Goal: Task Accomplishment & Management: Manage account settings

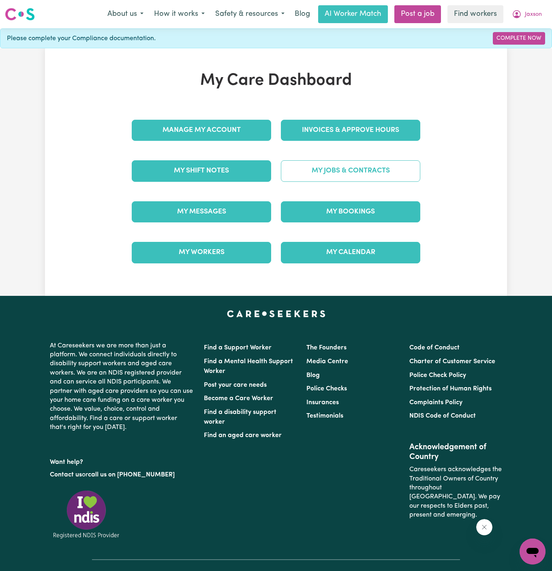
click at [354, 167] on link "My Jobs & Contracts" at bounding box center [351, 170] width 140 height 21
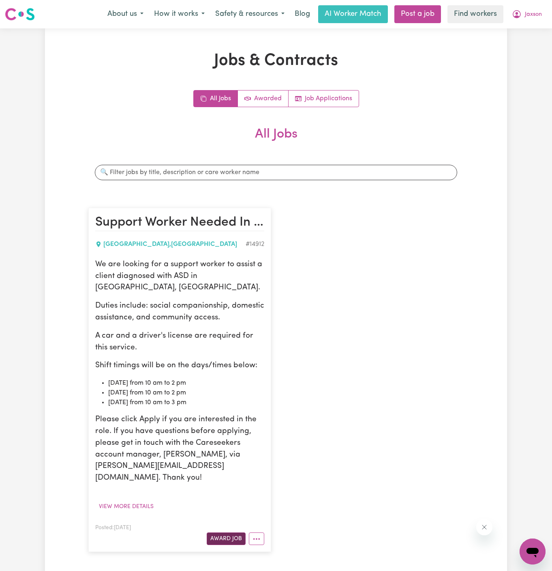
click at [234, 532] on button "Award Job" at bounding box center [226, 538] width 39 height 13
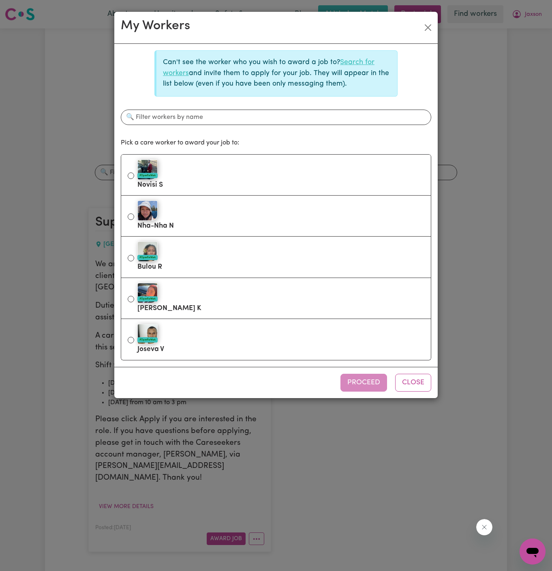
click at [354, 61] on link "Search for workers" at bounding box center [269, 67] width 212 height 17
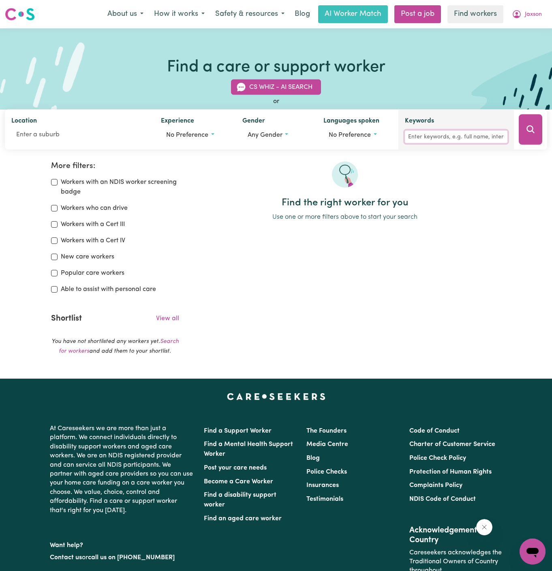
click at [459, 142] on input "Keywords" at bounding box center [456, 137] width 103 height 13
type input "jack"
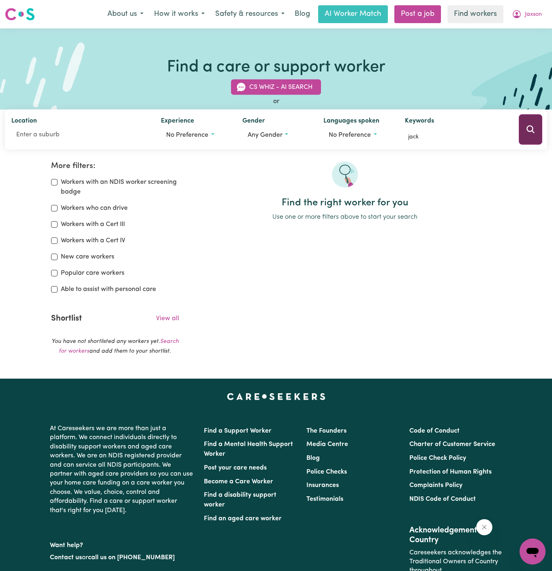
click at [532, 128] on icon "Search" at bounding box center [531, 129] width 10 height 10
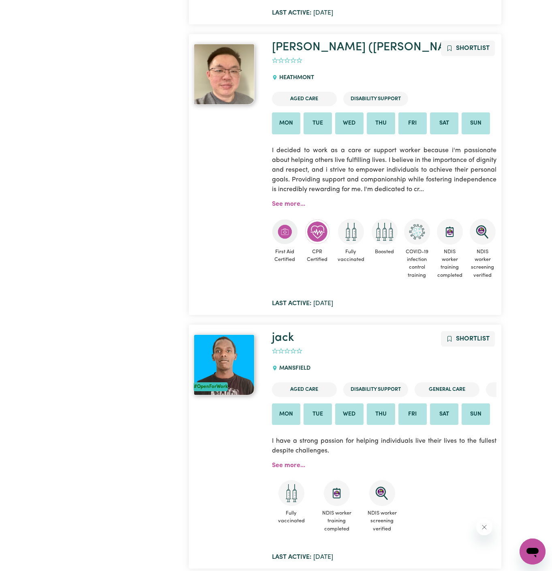
scroll to position [676, 0]
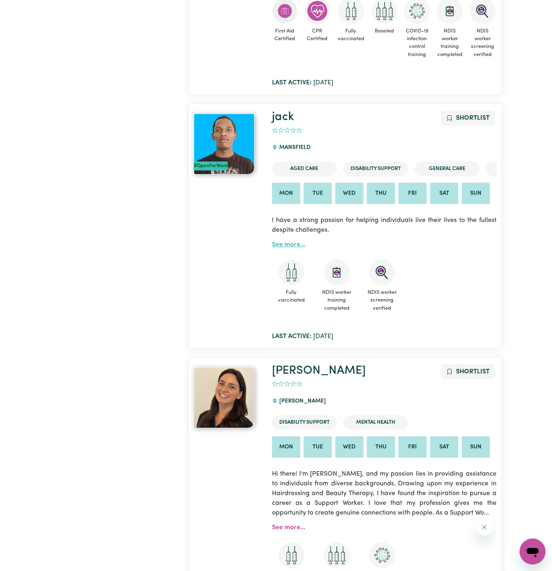
click at [287, 245] on link "See more..." at bounding box center [288, 244] width 33 height 6
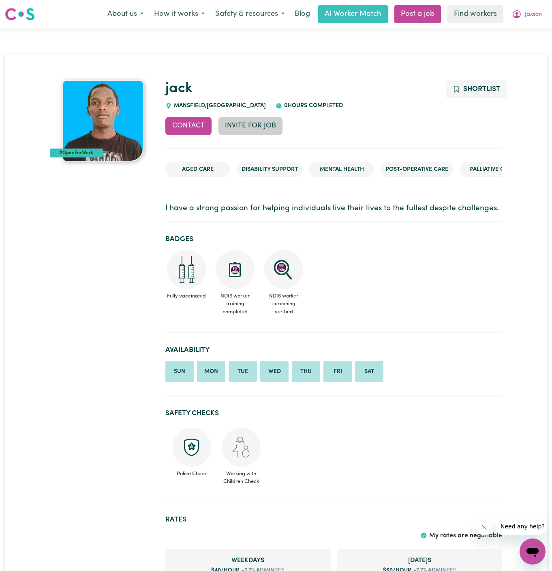
click at [259, 131] on button "Invite for Job" at bounding box center [250, 126] width 65 height 18
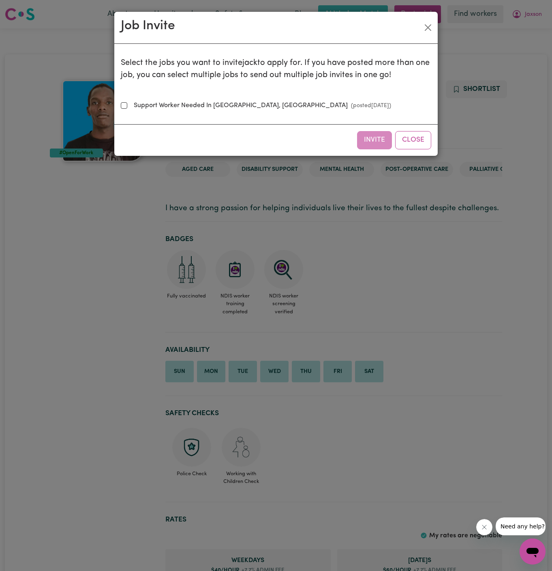
click at [234, 103] on label "Support Worker Needed In Acacia Ridge, QLD (posted Aug 18 2025 )" at bounding box center [261, 106] width 261 height 10
click at [127, 103] on input "Support Worker Needed In Acacia Ridge, QLD (posted Aug 18 2025 )" at bounding box center [124, 105] width 6 height 6
checkbox input "true"
click at [376, 141] on button "Invite" at bounding box center [374, 140] width 35 height 18
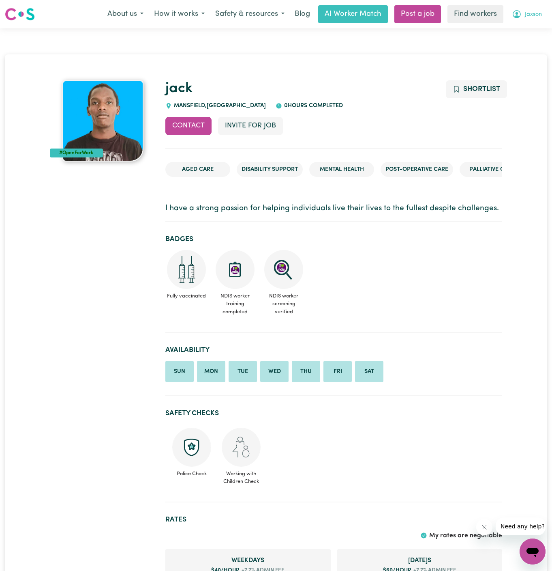
click at [535, 17] on span "Jaxson" at bounding box center [533, 14] width 17 height 9
click at [528, 26] on link "My Dashboard" at bounding box center [515, 31] width 64 height 15
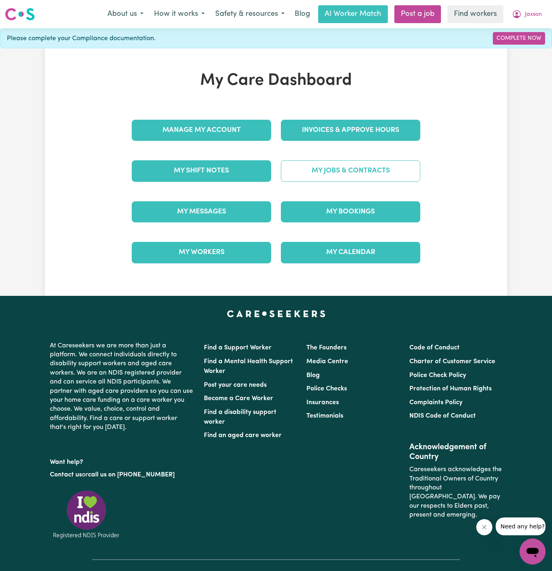
click at [354, 160] on link "My Jobs & Contracts" at bounding box center [351, 170] width 140 height 21
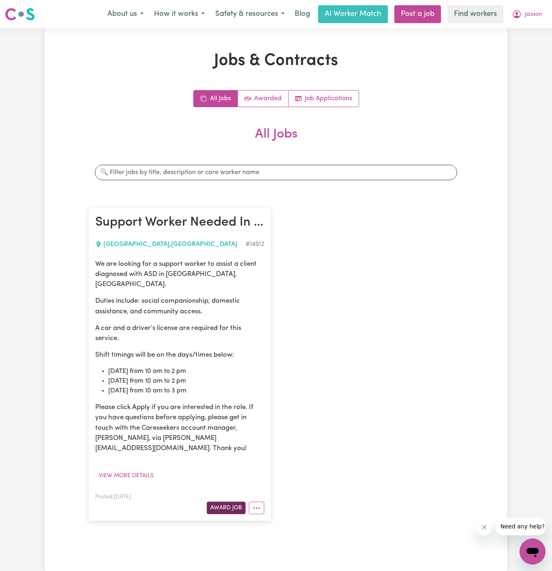
click at [223, 501] on button "Award Job" at bounding box center [226, 507] width 39 height 13
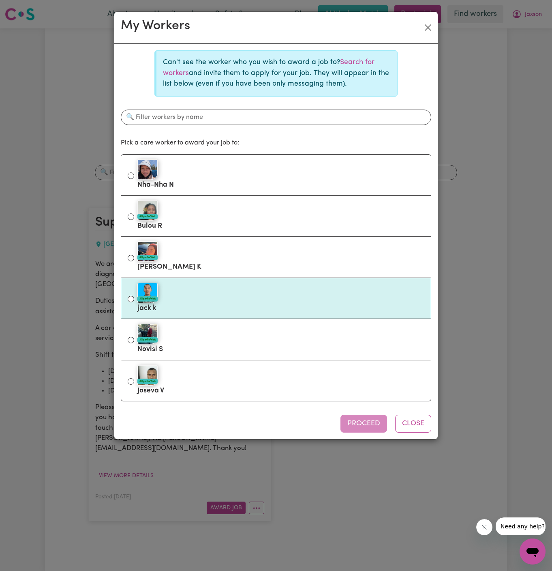
click at [253, 294] on div "#OpenForWork" at bounding box center [280, 293] width 287 height 20
click at [134, 296] on input "#OpenForWork jack k" at bounding box center [131, 299] width 6 height 6
radio input "true"
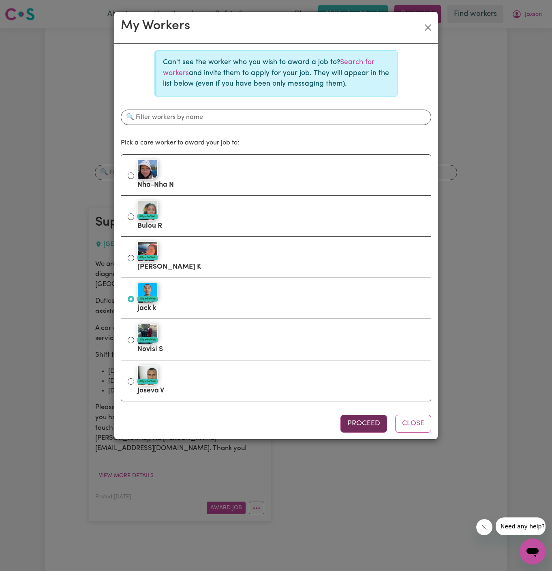
click at [379, 416] on button "Proceed" at bounding box center [364, 423] width 47 height 18
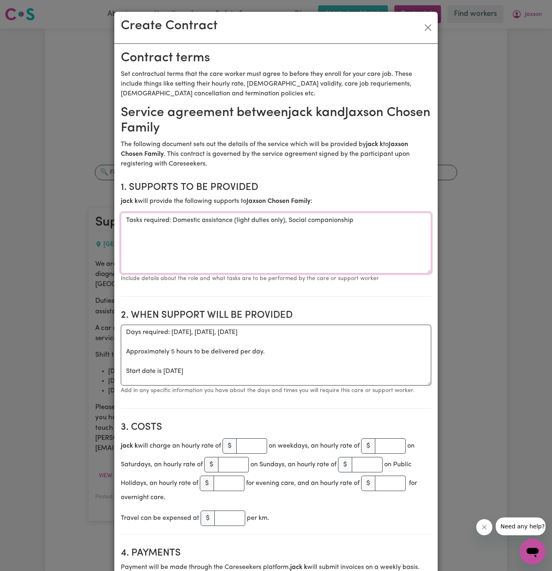
drag, startPoint x: 174, startPoint y: 218, endPoint x: 85, endPoint y: 216, distance: 89.2
click at [85, 216] on div "Create Contract Contract terms Set contractual terms that the care worker must …" at bounding box center [276, 285] width 552 height 571
click at [323, 217] on textarea "Domestic assistance (light duties only), Social companionship" at bounding box center [276, 242] width 311 height 61
type textarea "Domestic assistance (light duties only), Social companionship and community acc…"
drag, startPoint x: 122, startPoint y: 370, endPoint x: 122, endPoint y: 328, distance: 42.2
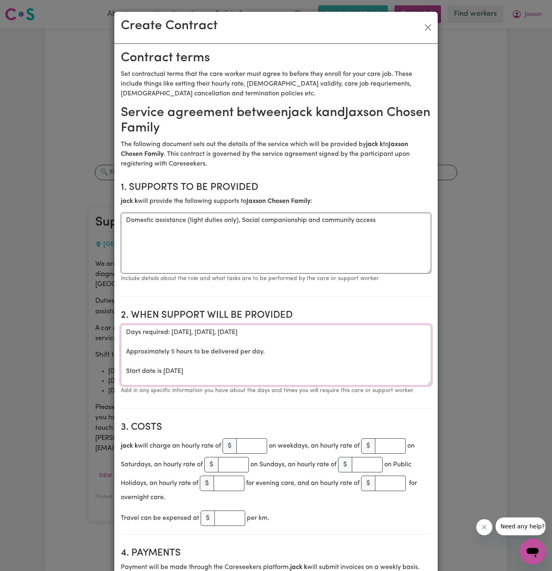
click at [122, 328] on textarea "Days required: monday, wednesday, friday Approximately 5 hours to be delivered …" at bounding box center [276, 354] width 311 height 61
click at [182, 332] on textarea "Start date is Monday 18 August 2025" at bounding box center [276, 354] width 311 height 61
click at [255, 333] on textarea "Start date is Friday 18 August 2025" at bounding box center [276, 354] width 311 height 61
click at [187, 332] on textarea "Start date is Friday 18 August 2025" at bounding box center [276, 354] width 311 height 61
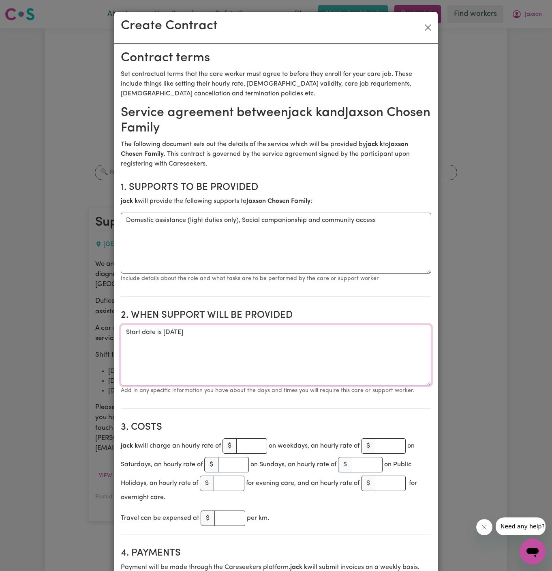
click at [187, 332] on textarea "Start date is Friday 18 August 2025" at bounding box center [276, 354] width 311 height 61
click at [202, 334] on textarea "Start date is Friday 28 August 2025" at bounding box center [276, 354] width 311 height 61
click at [253, 332] on textarea "Start date is Friday 28 August 2025" at bounding box center [276, 354] width 311 height 61
click at [290, 329] on textarea "Start date is Friday 28 August 2025" at bounding box center [276, 354] width 311 height 61
drag, startPoint x: 77, startPoint y: 427, endPoint x: 0, endPoint y: 537, distance: 134.0
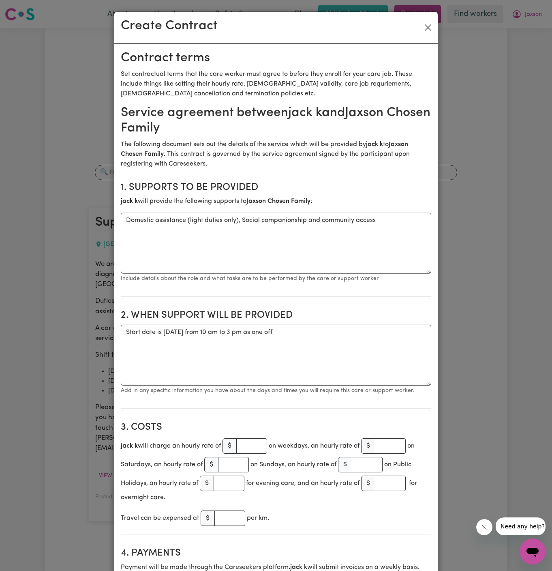
click at [0, 537] on div "Create Contract Contract terms Set contractual terms that the care worker must …" at bounding box center [276, 285] width 552 height 571
drag, startPoint x: 289, startPoint y: 333, endPoint x: 391, endPoint y: 333, distance: 101.8
click at [391, 333] on textarea "Start date is Friday 28 August 2025 from 10 am to 3 pm as one off" at bounding box center [276, 354] width 311 height 61
drag, startPoint x: 165, startPoint y: 334, endPoint x: 121, endPoint y: 333, distance: 43.4
click at [121, 333] on textarea "Start date is Friday 28 August 2025 from 10 am to 3 pm" at bounding box center [276, 354] width 311 height 61
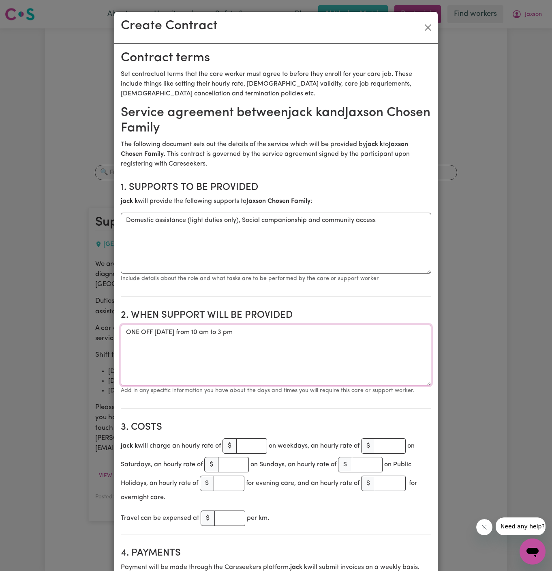
click at [261, 326] on textarea "ONE OFF Friday 28 August 2025 from 10 am to 3 pm" at bounding box center [276, 354] width 311 height 61
click at [208, 333] on textarea "ONE OFF Friday 28 August 2025 from 10 am to 3 pm" at bounding box center [276, 354] width 311 height 61
click at [305, 337] on textarea "ONE OFF Friday 28 August 2025, from 10 am to 3 pm" at bounding box center [276, 354] width 311 height 61
click at [344, 345] on textarea "ONE OFF Friday 28 August 2025, from 10 am to 3 pm Weekly Monday from 10 am to 2…" at bounding box center [276, 354] width 311 height 61
click at [317, 334] on textarea "ONE OFF Friday 28 August 2025, from 10 am to 3 pm Weekly Monday from 10 am to 2…" at bounding box center [276, 354] width 311 height 61
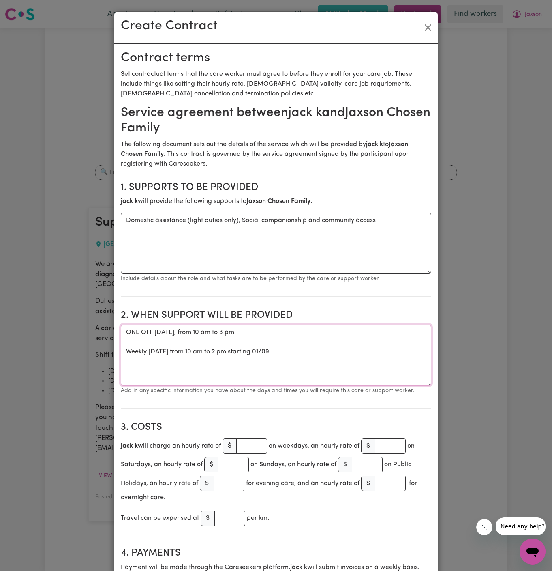
click at [290, 345] on textarea "ONE OFF Friday 28 August 2025, from 10 am to 3 pm Weekly Monday from 10 am to 2…" at bounding box center [276, 354] width 311 height 61
drag, startPoint x: 369, startPoint y: 352, endPoint x: 315, endPoint y: 335, distance: 56.4
click at [315, 335] on textarea "ONE OFF Friday 28 August 2025, from 10 am to 3 pm and Weekly Monday from 10 am …" at bounding box center [276, 354] width 311 height 61
click at [315, 344] on textarea "ONE OFF Friday 28 August 2025, from 10 am to 3 pm and Weekly Monday from 10 am …" at bounding box center [276, 354] width 311 height 61
click at [311, 349] on textarea "ONE OFF Friday 28 August 2025, from 10 am to 3 pm and Weekly Monday from 10 am …" at bounding box center [276, 354] width 311 height 61
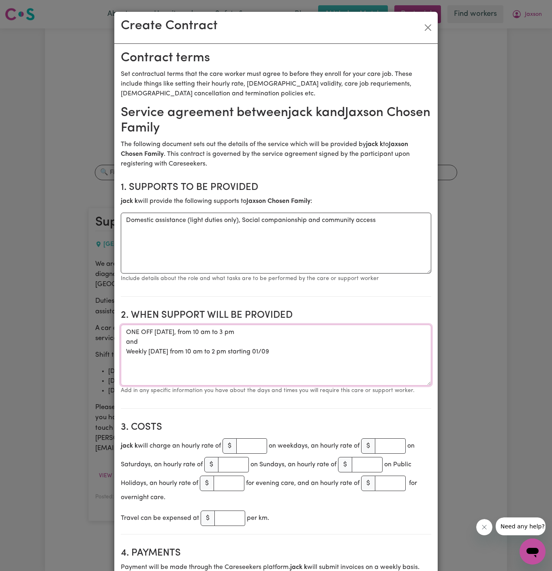
type textarea "ONE OFF Friday 28 August 2025, from 10 am to 3 pm and Weekly Monday from 10 am …"
click at [259, 444] on input "number" at bounding box center [251, 445] width 31 height 15
click at [268, 351] on textarea "ONE OFF Friday 28 August 2025, from 10 am to 3 pm and Weekly Monday from 10 am …" at bounding box center [276, 354] width 311 height 61
click at [253, 442] on input "409" at bounding box center [251, 445] width 31 height 15
type input "40"
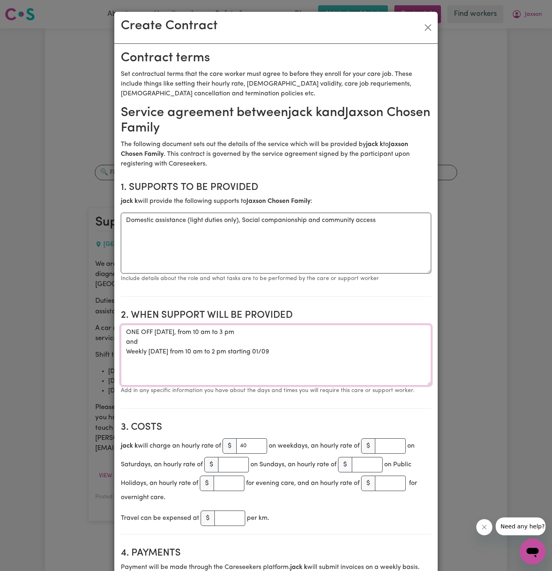
click at [283, 380] on textarea "ONE OFF Friday 28 August 2025, from 10 am to 3 pm and Weekly Monday from 10 am …" at bounding box center [276, 354] width 311 height 61
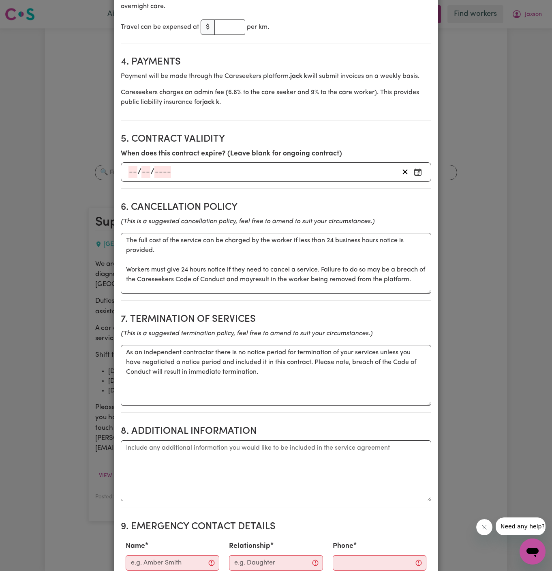
scroll to position [534, 0]
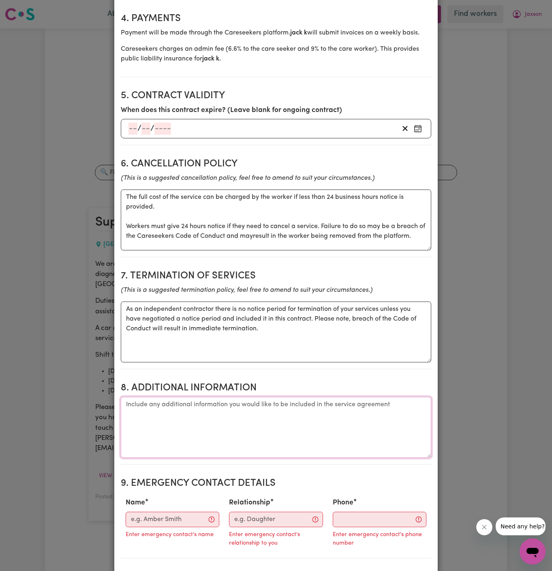
click at [217, 425] on textarea "Additional information" at bounding box center [276, 427] width 311 height 61
paste textarea "Acacia Ridge, QLD"
type textarea "Acacia Ridge, QLD"
click at [178, 506] on div "Name Enter emergency contact's name" at bounding box center [172, 520] width 103 height 52
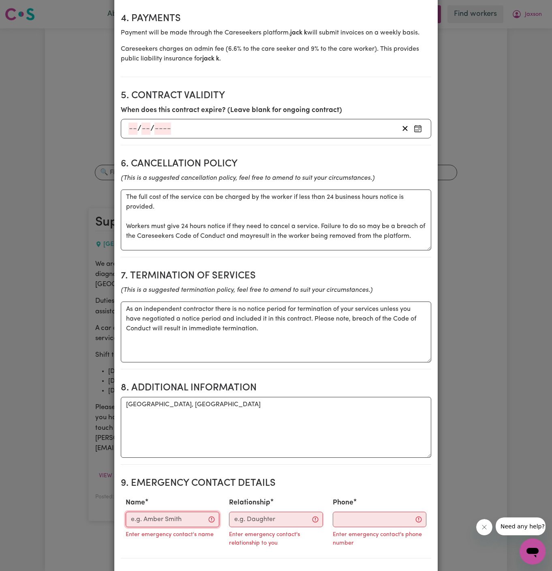
click at [180, 518] on input "Name" at bounding box center [173, 518] width 94 height 15
type input "Sheridan Ross"
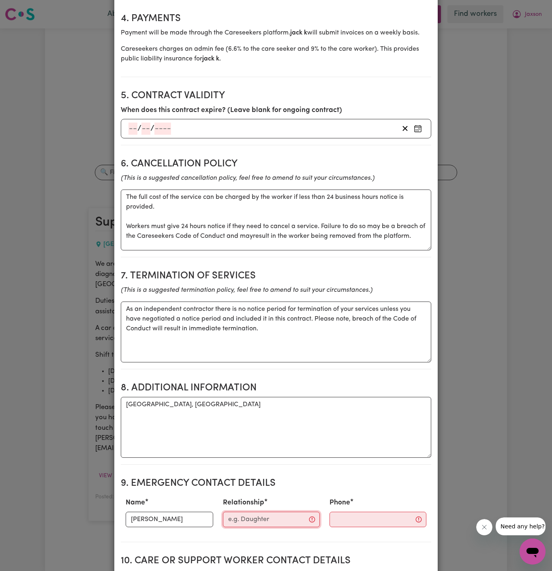
click at [277, 515] on input "Relationship" at bounding box center [271, 518] width 97 height 15
type input "Chosen Family"
click at [338, 517] on input "Phone" at bounding box center [371, 518] width 98 height 15
click at [272, 409] on textarea "Acacia Ridge, QLD" at bounding box center [276, 427] width 311 height 61
click at [322, 511] on input "Phone" at bounding box center [371, 518] width 98 height 15
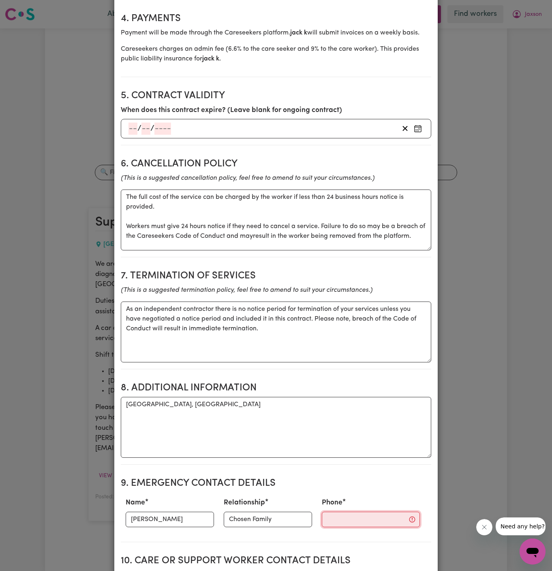
paste input "(02) 4713 1801"
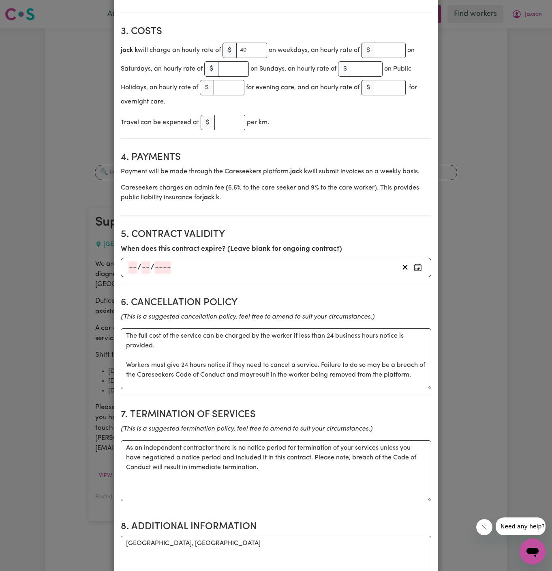
scroll to position [380, 0]
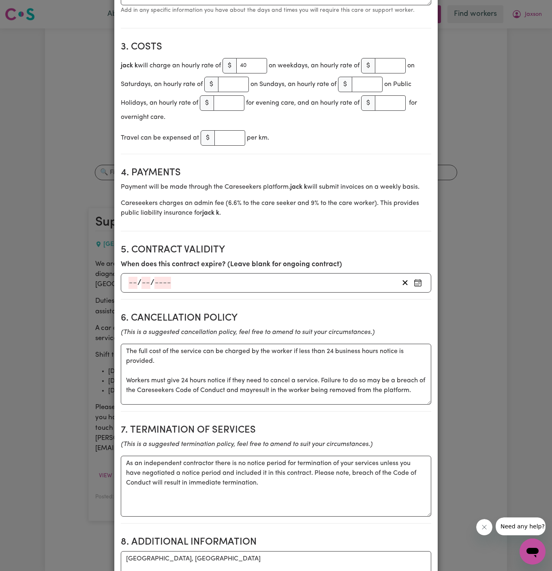
type input "(02) 4713 1801"
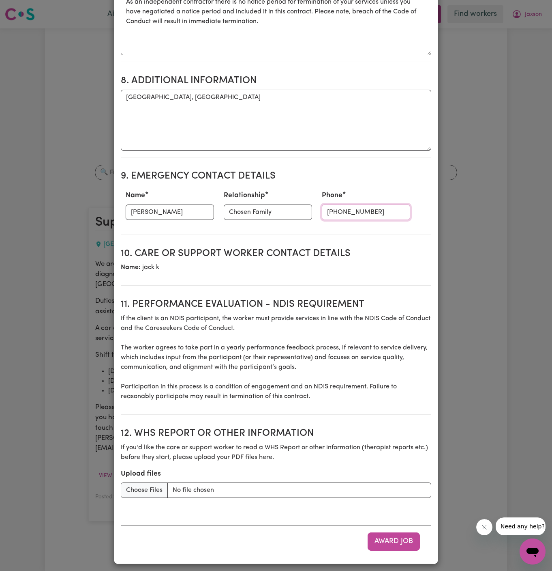
scroll to position [842, 0]
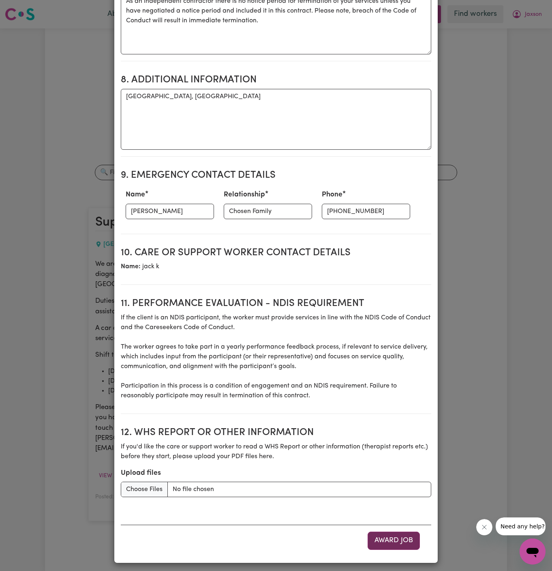
click at [397, 535] on button "Award Job" at bounding box center [394, 540] width 52 height 18
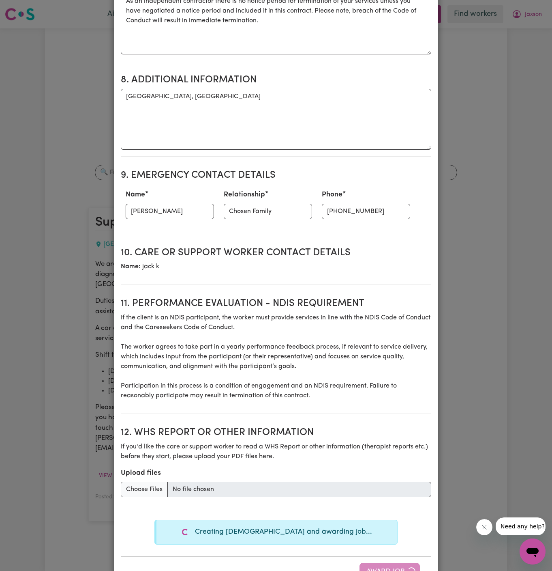
type textarea "Tasks required: Domestic assistance (light duties only), Social companionship"
type textarea "Days required: monday, wednesday, friday Approximately 5 hours to be delivered …"
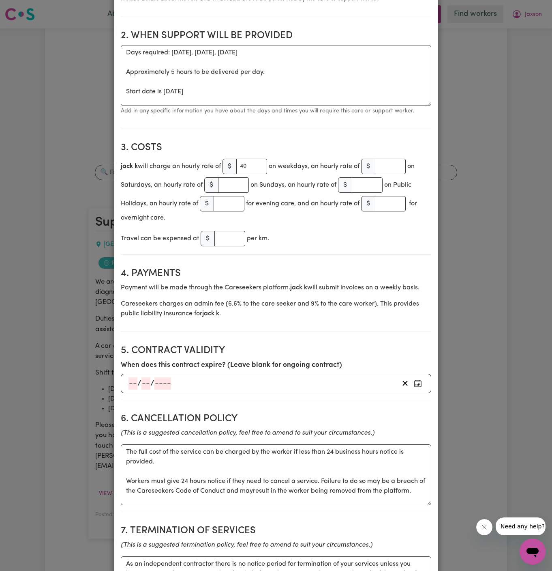
scroll to position [0, 0]
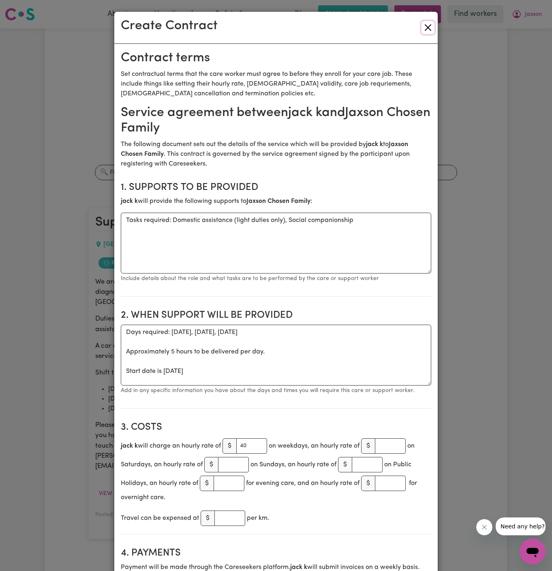
click at [429, 24] on button "Close" at bounding box center [428, 27] width 13 height 13
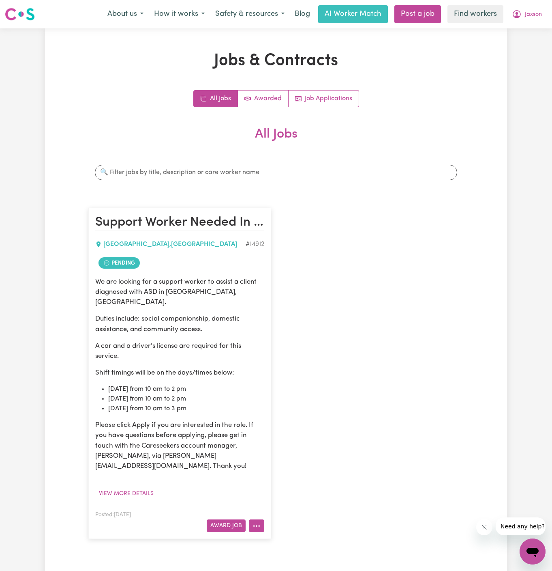
click at [257, 519] on button "More options" at bounding box center [256, 525] width 15 height 13
click at [292, 434] on link "Make Booking" at bounding box center [288, 442] width 79 height 16
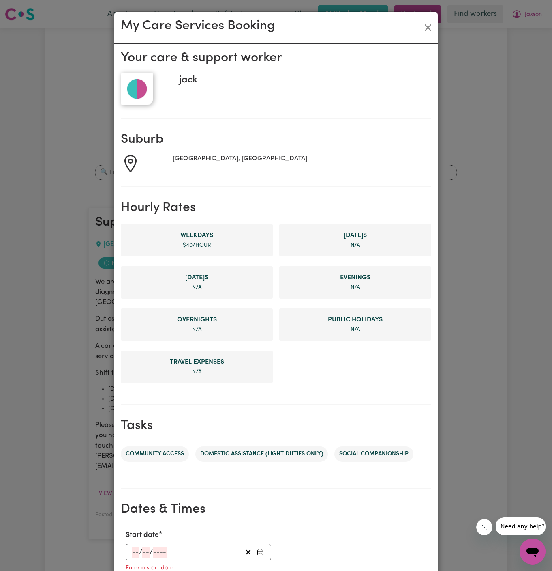
scroll to position [186, 0]
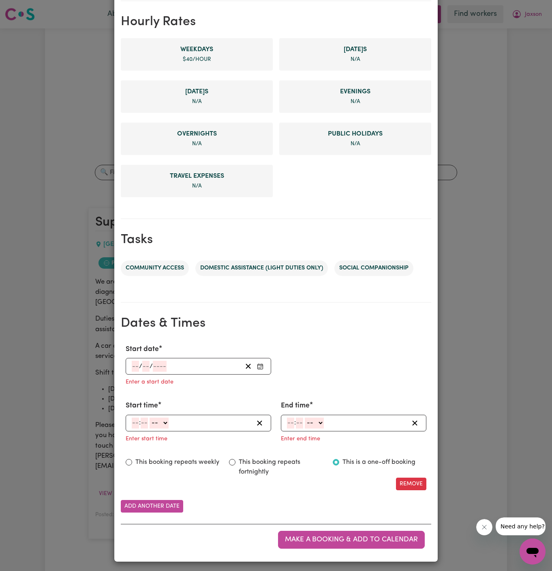
click at [136, 363] on input "number" at bounding box center [135, 366] width 7 height 11
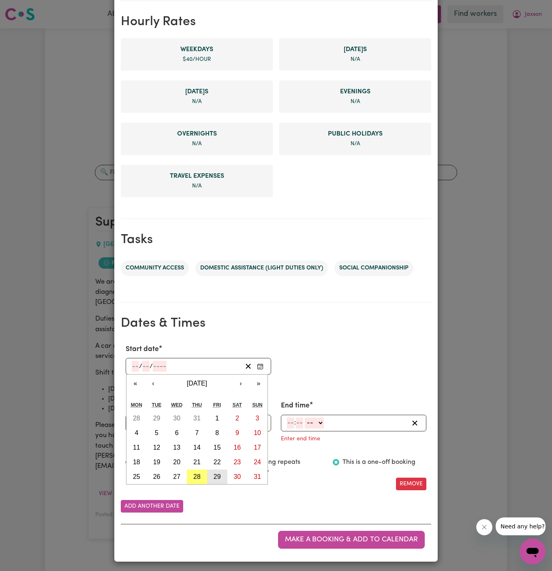
click at [215, 473] on abbr "29" at bounding box center [217, 476] width 7 height 7
type input "2025-08-29"
type input "29"
type input "8"
type input "2025"
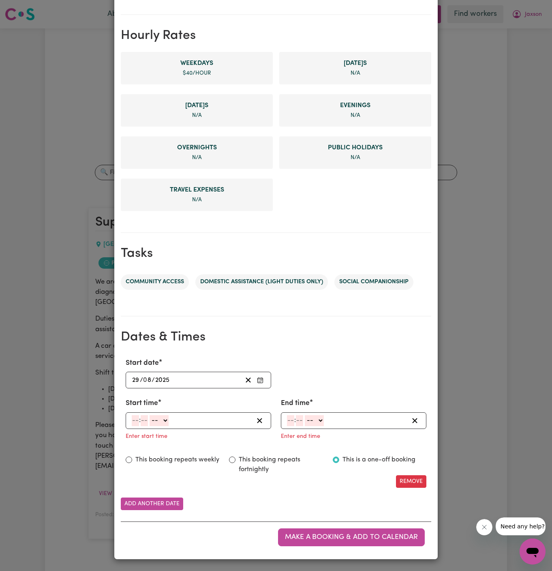
scroll to position [170, 0]
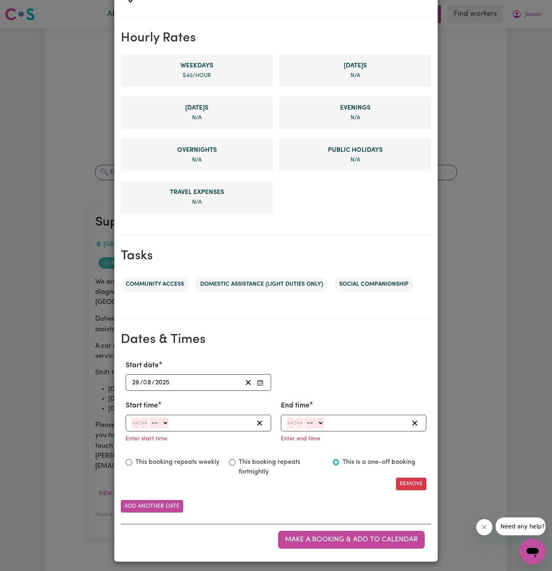
click at [138, 417] on input "number" at bounding box center [135, 422] width 7 height 11
type input "10"
type input "00"
click at [165, 427] on div "10 : 00 -- AM PM" at bounding box center [199, 422] width 146 height 17
click at [166, 423] on select "-- AM PM" at bounding box center [160, 422] width 19 height 11
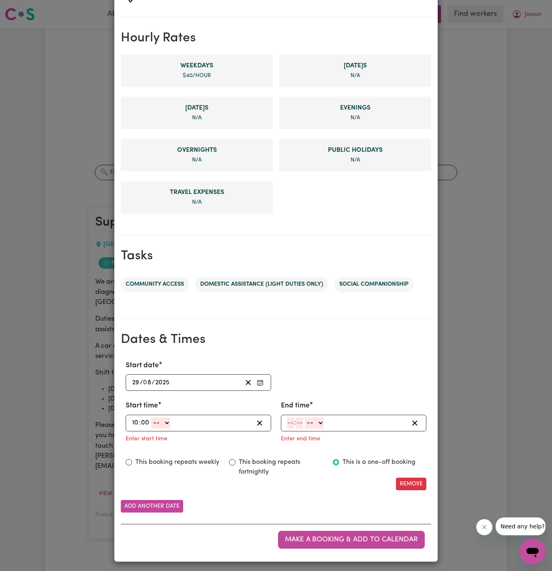
select select "am"
click at [151, 417] on select "-- AM PM" at bounding box center [160, 422] width 19 height 11
type input "10:00"
type input "0"
click at [293, 421] on input "number" at bounding box center [290, 422] width 7 height 11
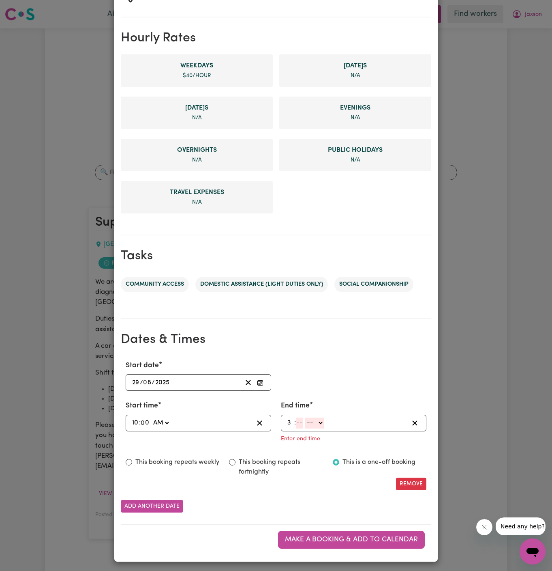
type input "3"
type input "00"
click at [322, 421] on select "-- AM PM" at bounding box center [313, 422] width 19 height 11
select select "pm"
click at [304, 428] on select "-- AM PM" at bounding box center [313, 422] width 19 height 11
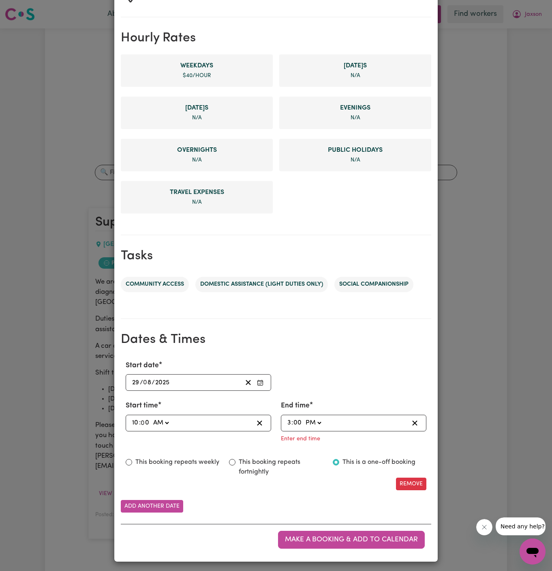
type input "15:00"
type input "0"
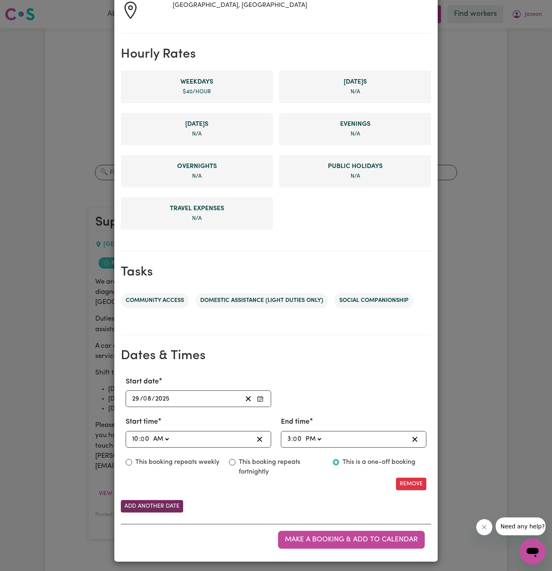
click at [153, 502] on button "Add another date" at bounding box center [152, 506] width 62 height 13
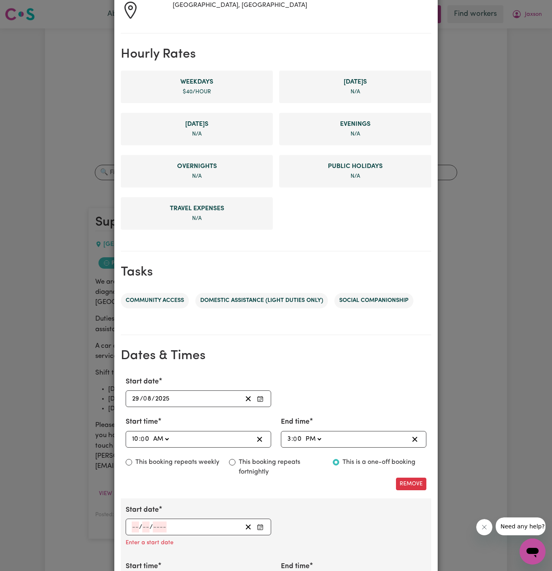
click at [137, 523] on input "number" at bounding box center [135, 526] width 7 height 11
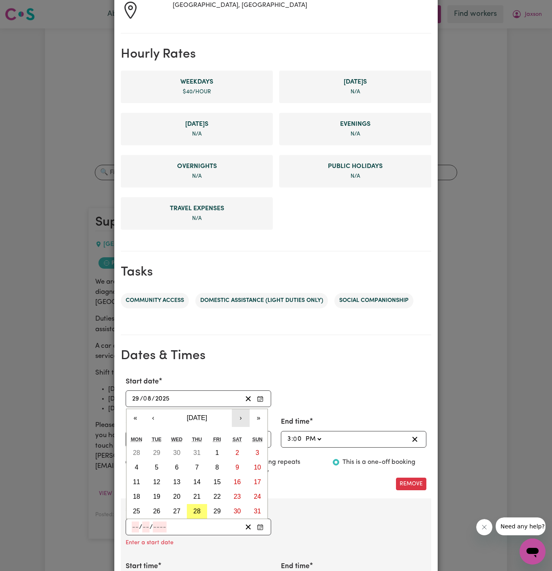
click at [240, 414] on button "›" at bounding box center [241, 418] width 18 height 18
click at [155, 450] on abbr "2" at bounding box center [157, 452] width 4 height 7
type input "2025-09-02"
type input "2"
type input "9"
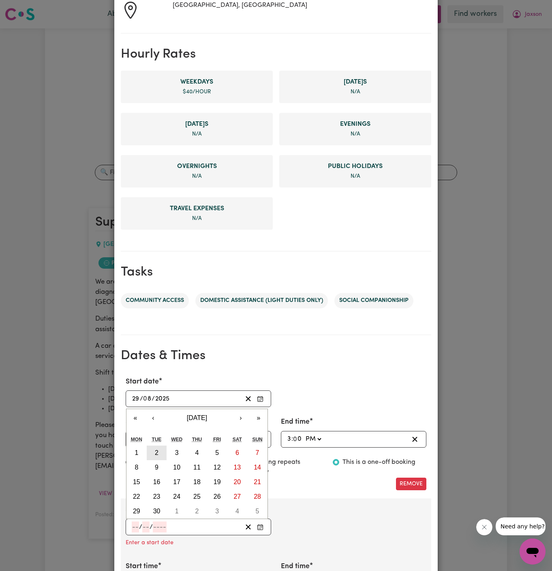
type input "2025"
click at [133, 525] on input "2" at bounding box center [134, 526] width 4 height 11
click at [134, 450] on button "1" at bounding box center [137, 452] width 20 height 15
type input "2025-09-01"
type input "1"
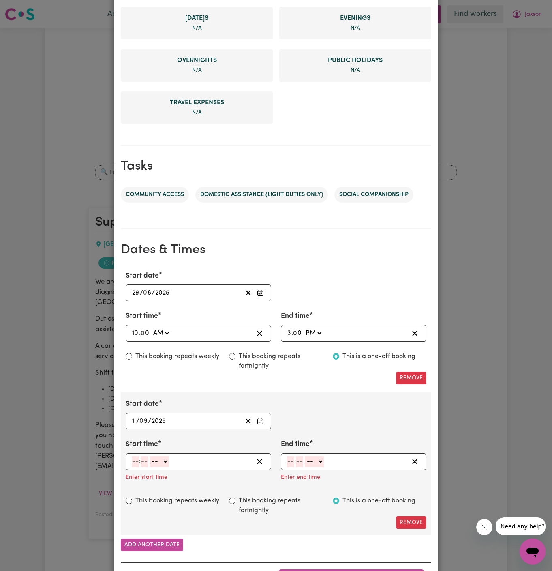
scroll to position [292, 0]
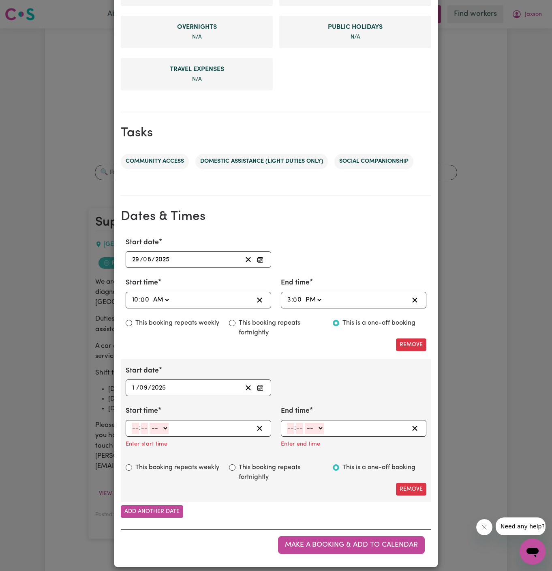
click at [136, 427] on input "number" at bounding box center [135, 428] width 7 height 11
type input "10"
type input "00"
click at [165, 423] on select "-- AM PM" at bounding box center [160, 428] width 19 height 11
select select "am"
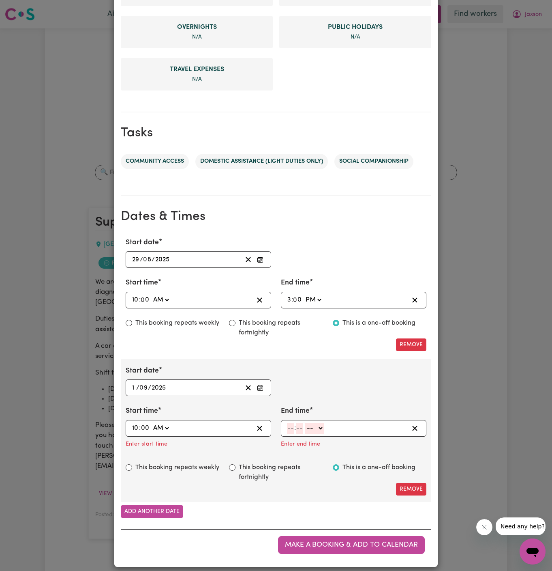
click at [151, 423] on select "-- AM PM" at bounding box center [160, 428] width 19 height 11
type input "10:00"
type input "0"
click at [288, 425] on input "number" at bounding box center [290, 428] width 7 height 11
type input "2"
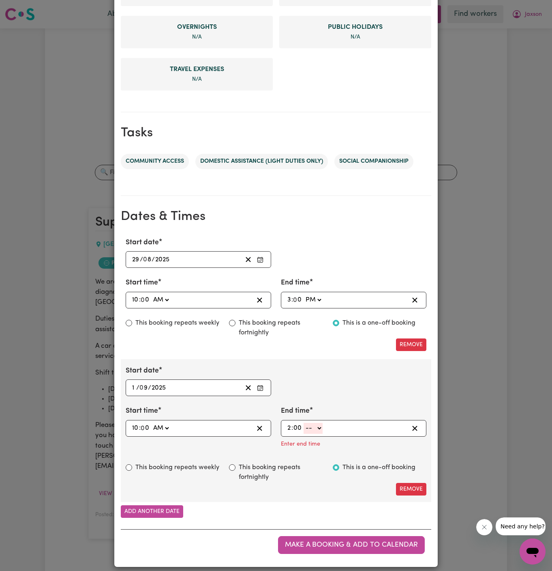
type input "00"
click at [317, 423] on select "-- AM PM" at bounding box center [313, 428] width 19 height 11
select select "pm"
click at [304, 432] on select "-- AM PM" at bounding box center [313, 428] width 19 height 11
type input "14:00"
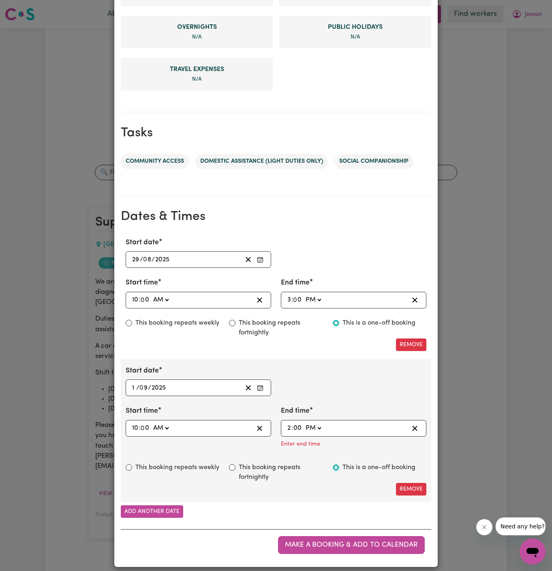
type input "0"
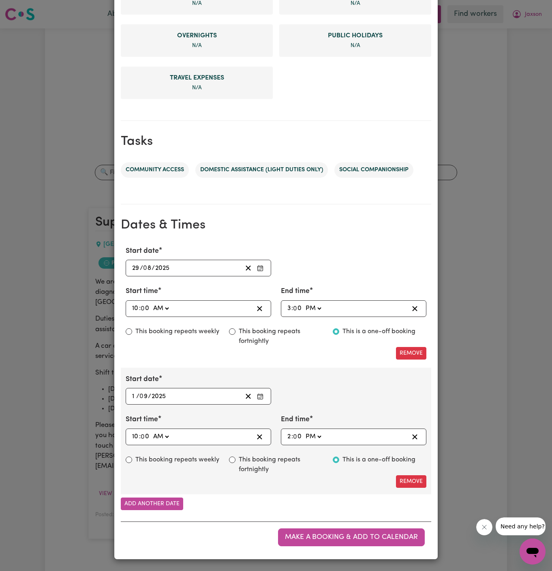
scroll to position [281, 0]
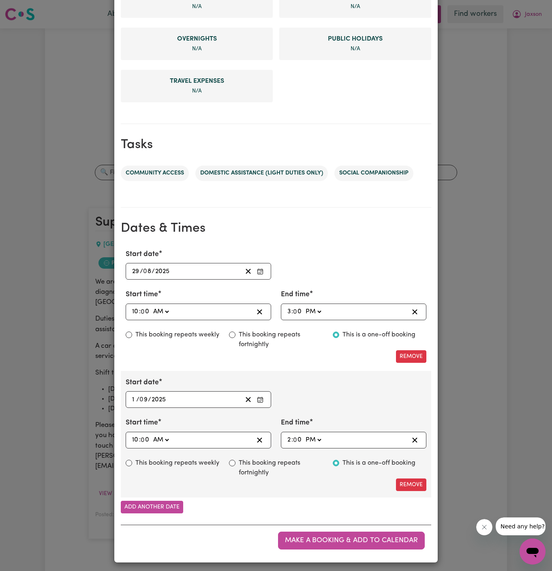
click at [185, 460] on label "This booking repeats weekly" at bounding box center [177, 463] width 84 height 10
click at [132, 460] on input "This booking repeats weekly" at bounding box center [129, 462] width 6 height 6
radio input "true"
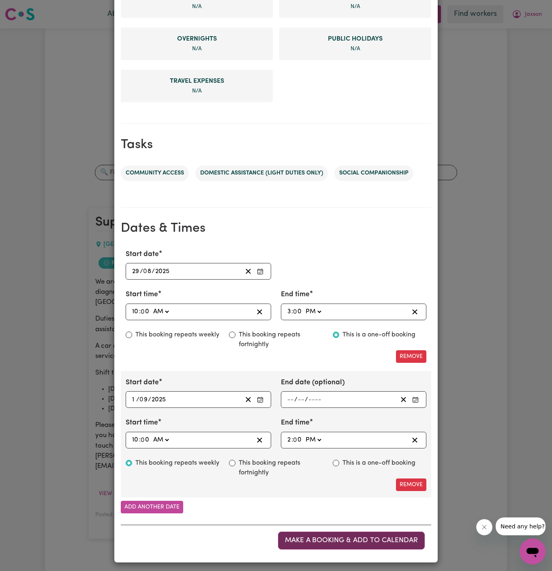
click at [358, 539] on span "Make a booking & add to calendar" at bounding box center [351, 540] width 133 height 7
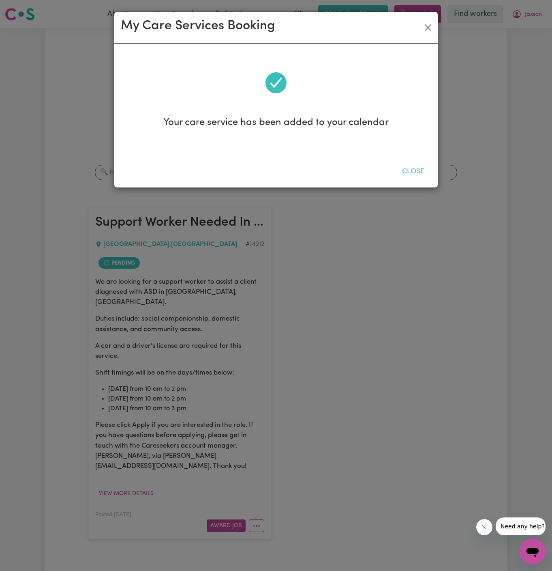
click at [415, 169] on button "Close" at bounding box center [413, 172] width 36 height 18
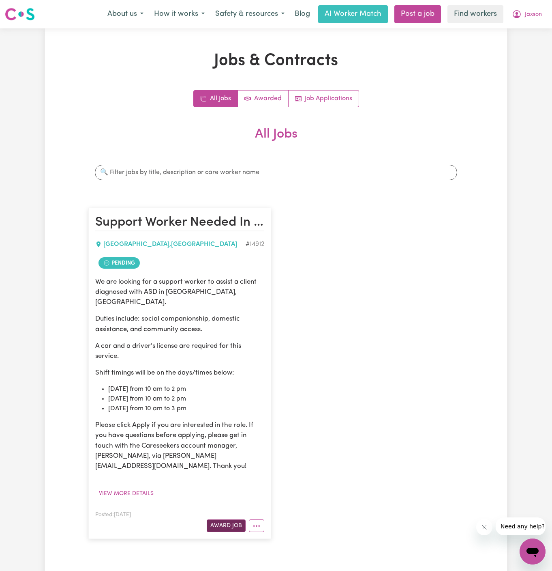
click at [223, 519] on button "Award Job" at bounding box center [226, 525] width 39 height 13
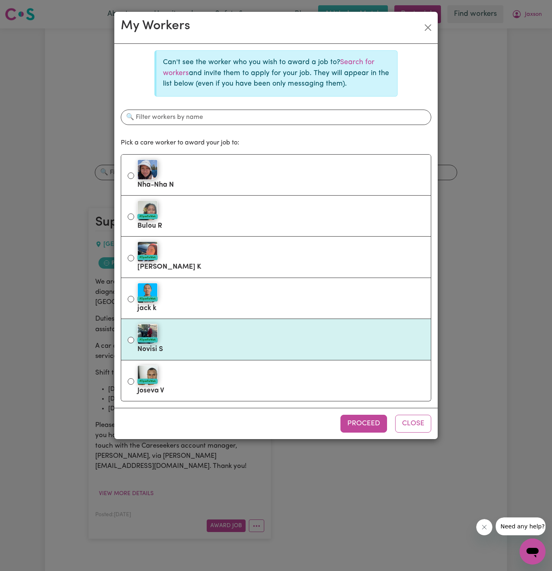
click at [247, 330] on div "#OpenForWork" at bounding box center [280, 334] width 287 height 20
click at [134, 337] on input "#OpenForWork Novisi S" at bounding box center [131, 340] width 6 height 6
radio input "true"
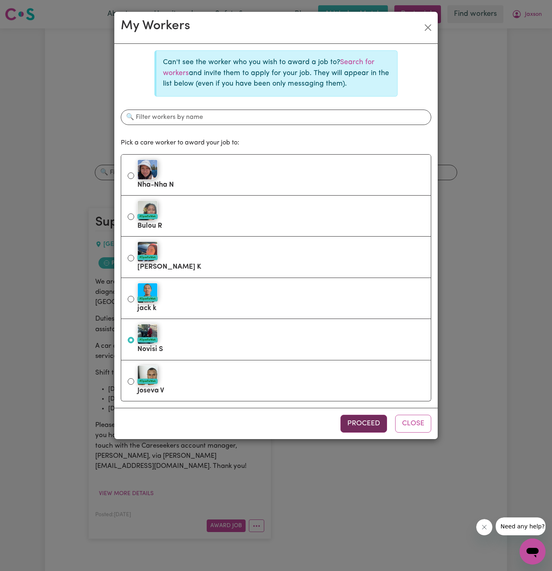
click at [372, 423] on button "Proceed" at bounding box center [364, 423] width 47 height 18
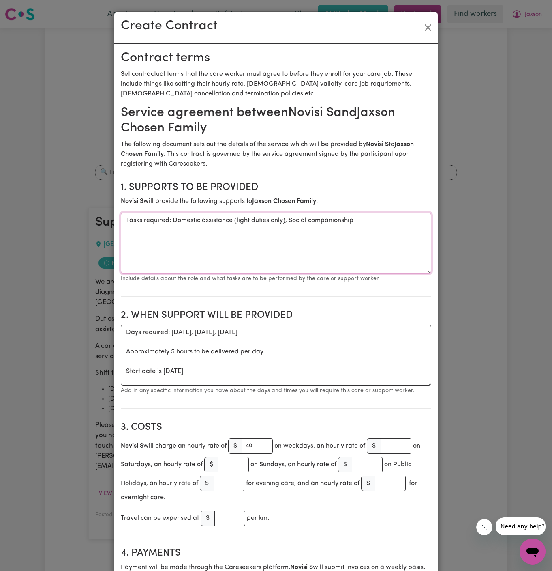
drag, startPoint x: 170, startPoint y: 222, endPoint x: 66, endPoint y: 214, distance: 104.5
click at [66, 214] on div "Create Contract Contract terms Set contractual terms that the care worker must …" at bounding box center [276, 285] width 552 height 571
click at [362, 218] on textarea "Domestic assistance (light duties only), Social companionship" at bounding box center [276, 242] width 311 height 61
type textarea "Domestic assistance (light duties only), Social companionship and community acc…"
click at [131, 364] on textarea "Days required: monday, wednesday, friday Approximately 5 hours to be delivered …" at bounding box center [276, 354] width 311 height 61
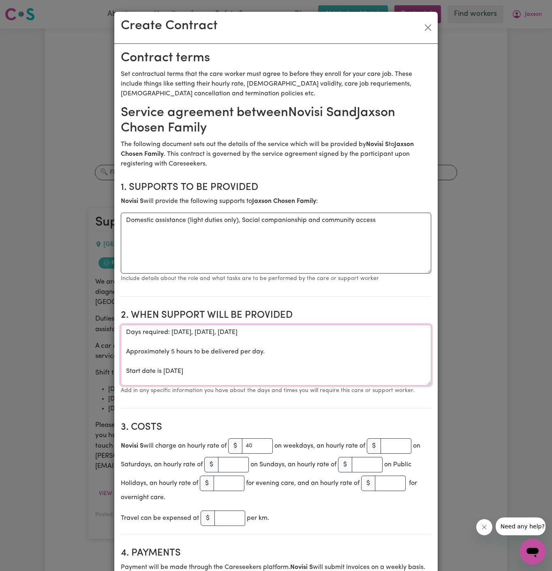
drag, startPoint x: 121, startPoint y: 372, endPoint x: 117, endPoint y: 327, distance: 45.2
click at [178, 332] on textarea "Start date is Monday 18 August 2025" at bounding box center [276, 354] width 311 height 61
click at [202, 333] on textarea "Start date is Wednesday 18 August 2025" at bounding box center [276, 354] width 311 height 61
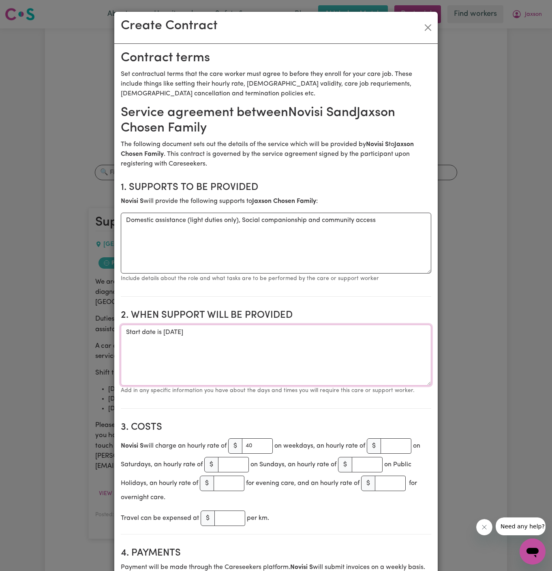
click at [202, 333] on textarea "Start date is Wednesday 18 August 2025" at bounding box center [276, 354] width 311 height 61
click at [227, 331] on textarea "Start date is Wednesday 03 August 2025" at bounding box center [276, 354] width 311 height 61
click at [284, 335] on textarea "Start date is Wednesday 03 September 2025" at bounding box center [276, 354] width 311 height 61
click at [207, 350] on textarea "Start date is Wednesday 03 September 2025 from 10 am to 2pm Weekly Wednesday fr…" at bounding box center [276, 354] width 311 height 61
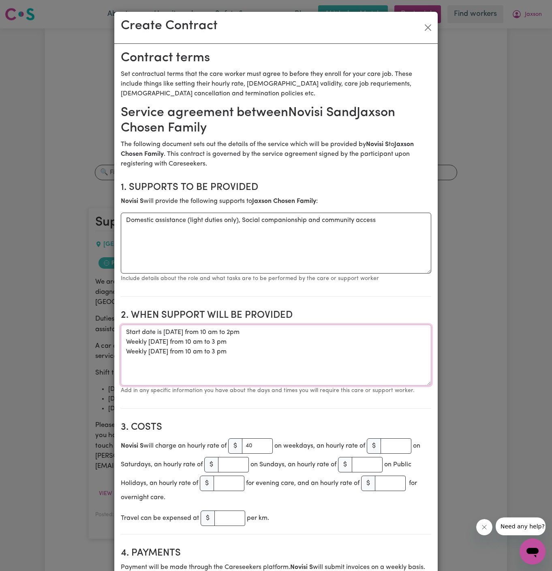
click at [248, 337] on textarea "Start date is Wednesday 03 September 2025 from 10 am to 2pm Weekly Wednesday fr…" at bounding box center [276, 354] width 311 height 61
click at [248, 329] on textarea "Start date is Wednesday 03 September 2025 from 10 am to 2pm Weekly Wednesday fr…" at bounding box center [276, 354] width 311 height 61
click at [311, 332] on textarea "Start date is Wednesday 03 September 2025, from 10 am to 2pm Weekly Wednesday f…" at bounding box center [276, 354] width 311 height 61
click at [190, 328] on textarea "Start date is Wednesday 03 September 2025, from 10 am to 2 pm Weekly Wednesday …" at bounding box center [276, 354] width 311 height 61
click at [161, 343] on textarea "Start date is Wednesday, 03 September 2025, from 10 am to 2 pm Weekly Wednesday…" at bounding box center [276, 354] width 311 height 61
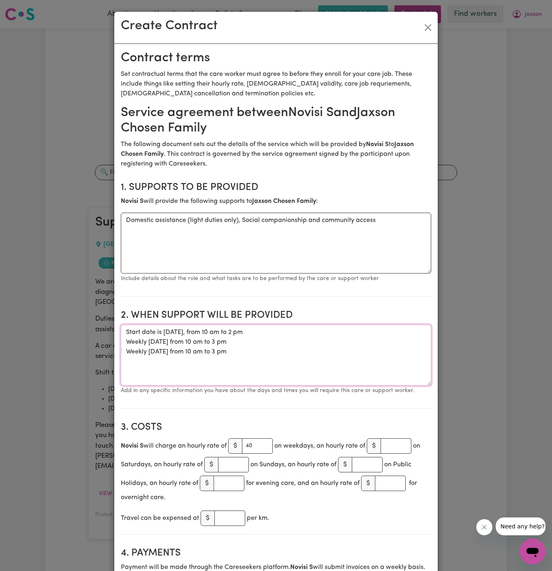
click at [269, 371] on textarea "Start date is Wednesday, 03 September 2025, from 10 am to 2 pm Weekly on Wednes…" at bounding box center [276, 354] width 311 height 61
click at [159, 354] on textarea "Start date is Wednesday, 03 September 2025, from 10 am to 2 pm Weekly on Wednes…" at bounding box center [276, 354] width 311 height 61
click at [246, 362] on textarea "Start date is Wednesday, 03 September 2025, from 10 am to 2 pm Weekly on Wednes…" at bounding box center [276, 354] width 311 height 61
type textarea "Start date is Wednesday, 03 September 2025, from 10 am to 2 pm Weekly on Wednes…"
click at [255, 445] on input "40" at bounding box center [257, 445] width 31 height 15
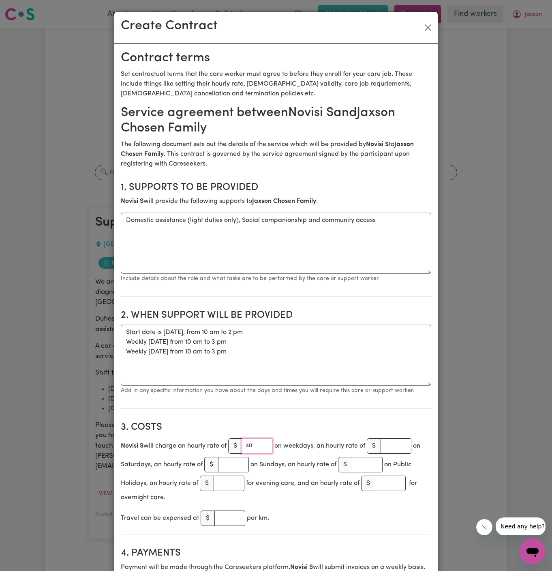
click at [255, 445] on input "40" at bounding box center [257, 445] width 31 height 15
click at [253, 447] on input "4045" at bounding box center [257, 445] width 31 height 15
type input "45"
click at [320, 380] on textarea "Start date is Wednesday, 03 September 2025, from 10 am to 2 pm Weekly on Wednes…" at bounding box center [276, 354] width 311 height 61
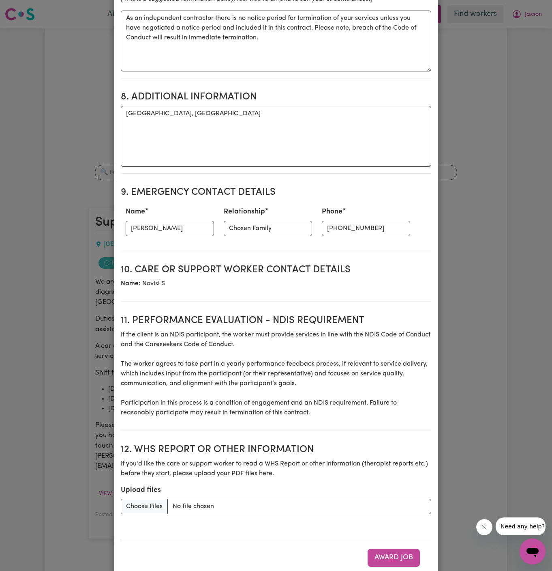
scroll to position [842, 0]
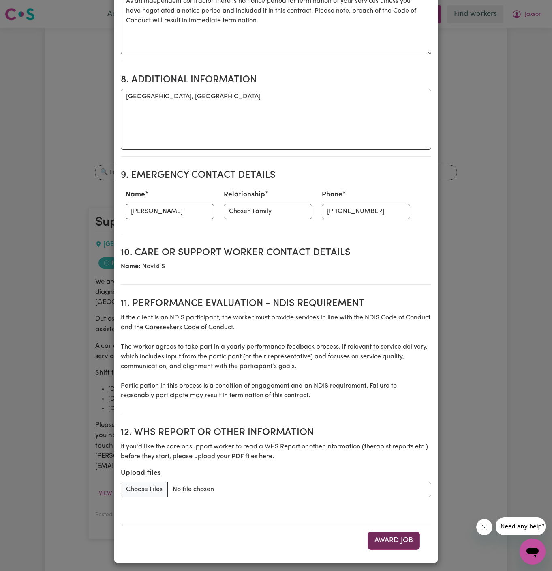
click at [394, 534] on button "Award Job" at bounding box center [394, 540] width 52 height 18
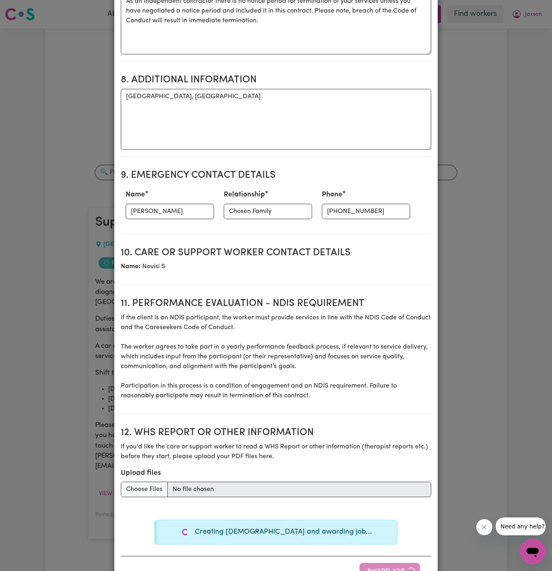
type textarea "Tasks required: Domestic assistance (light duties only), Social companionship"
type textarea "Days required: monday, wednesday, friday Approximately 5 hours to be delivered …"
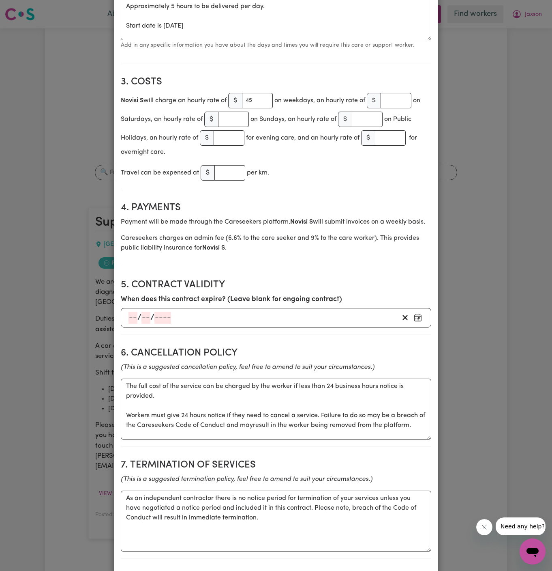
scroll to position [0, 0]
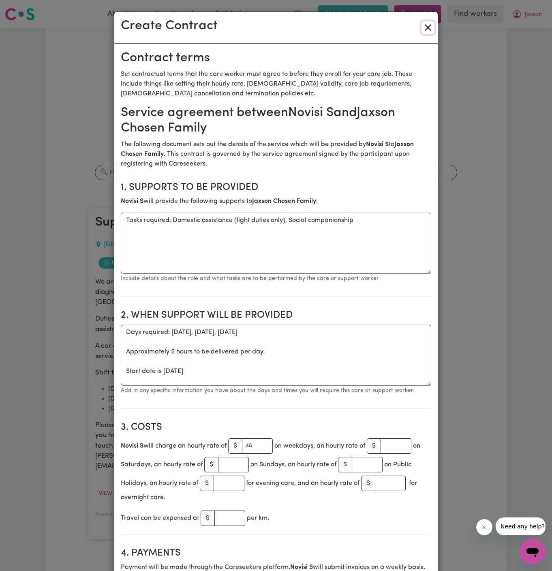
click at [427, 23] on button "Close" at bounding box center [428, 27] width 13 height 13
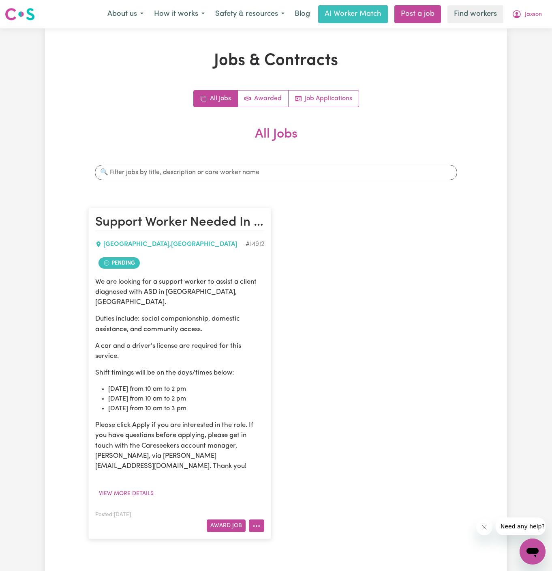
click at [258, 519] on button "More options" at bounding box center [256, 525] width 15 height 13
click at [307, 434] on link "Make Booking" at bounding box center [288, 442] width 79 height 16
select select "pm"
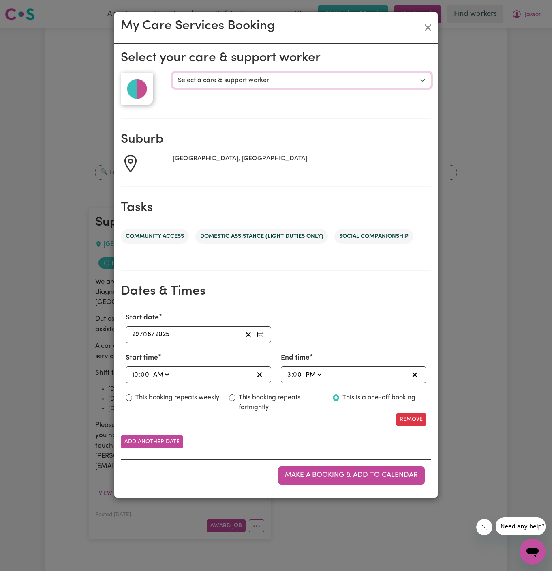
click at [255, 79] on select "Select a care & support worker jack Novisi" at bounding box center [302, 80] width 259 height 15
select select "10174"
click at [173, 73] on select "Select a care & support worker jack Novisi" at bounding box center [302, 80] width 259 height 15
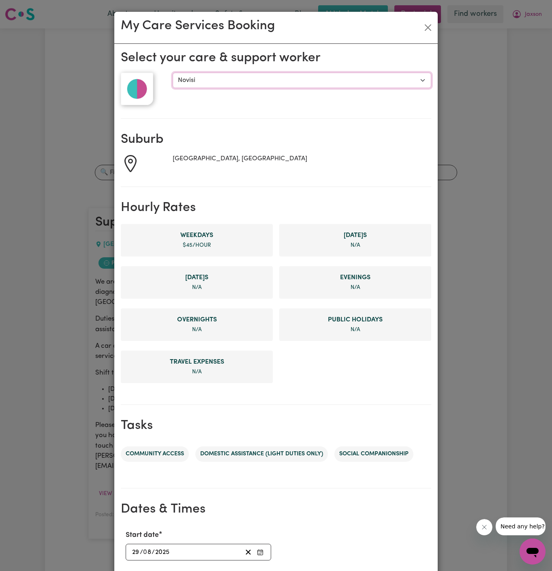
scroll to position [153, 0]
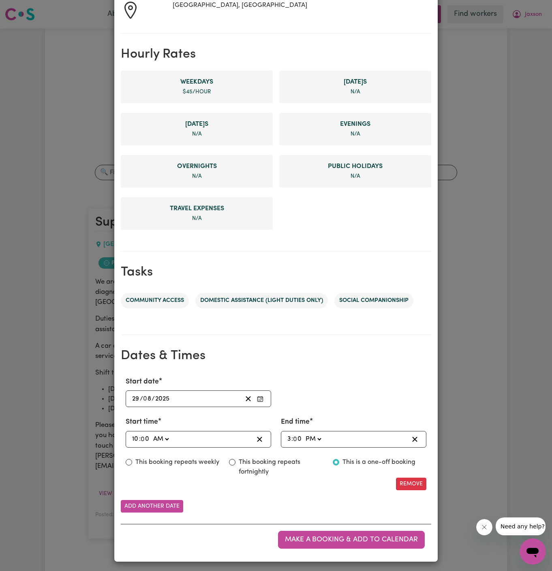
click at [135, 395] on input "29" at bounding box center [136, 398] width 8 height 11
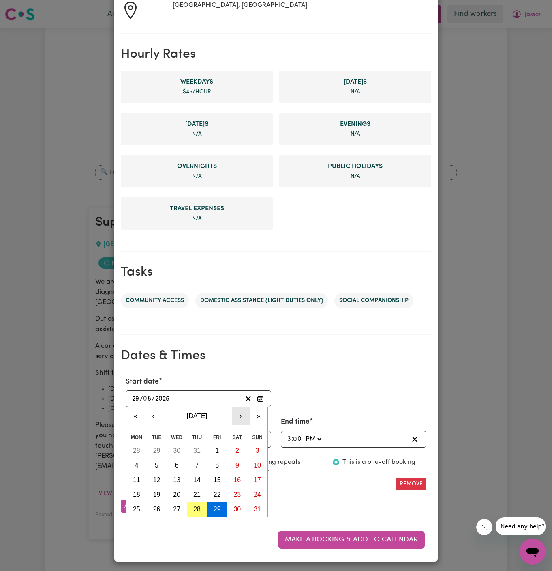
click at [240, 417] on button "›" at bounding box center [241, 416] width 18 height 18
click at [176, 448] on abbr "3" at bounding box center [177, 450] width 4 height 7
type input "2025-09-03"
type input "3"
type input "9"
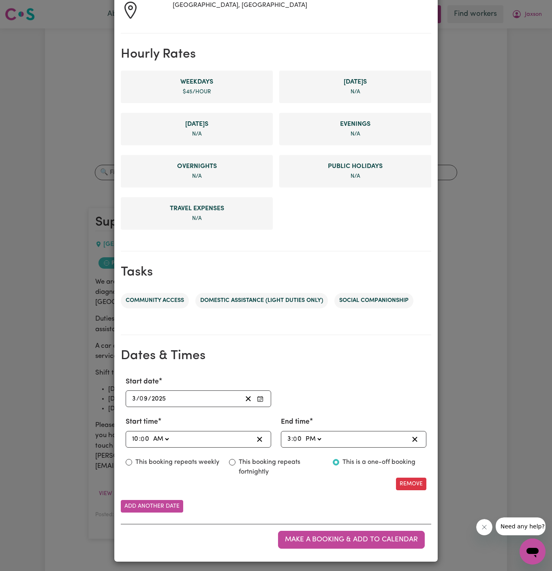
click at [292, 435] on span ":" at bounding box center [293, 438] width 2 height 7
click at [288, 437] on input "3" at bounding box center [289, 439] width 4 height 11
type input "14:00"
type input "2"
click at [167, 462] on label "This booking repeats weekly" at bounding box center [177, 462] width 84 height 10
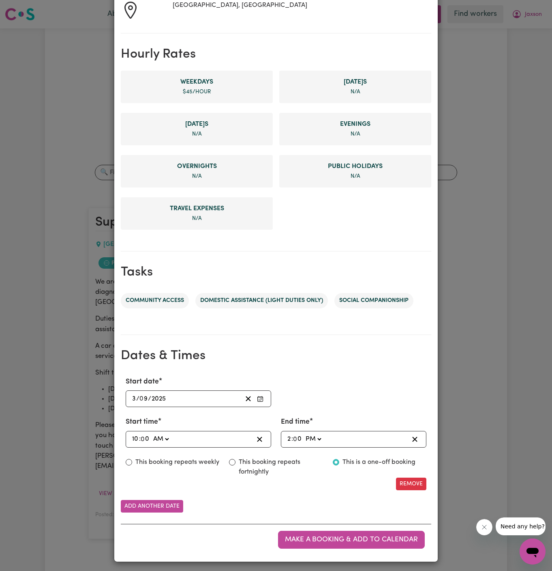
click at [132, 462] on input "This booking repeats weekly" at bounding box center [129, 462] width 6 height 6
radio input "true"
click at [162, 504] on button "Add another date" at bounding box center [152, 506] width 62 height 13
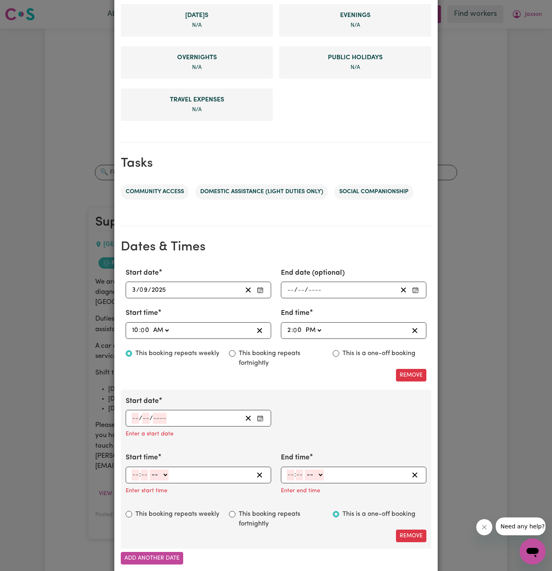
scroll to position [270, 0]
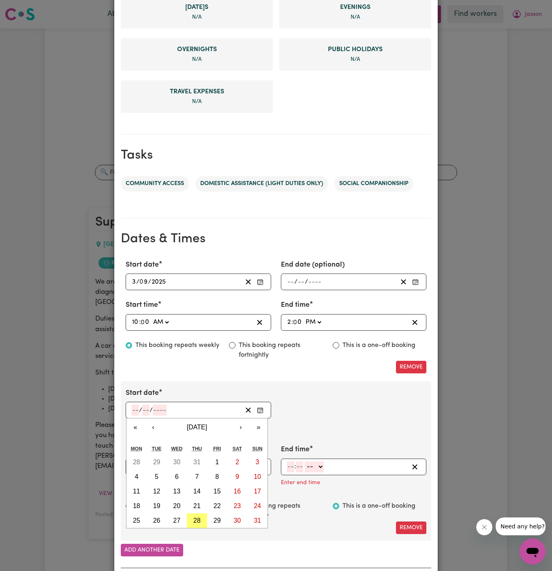
click at [133, 405] on input "number" at bounding box center [135, 409] width 7 height 11
click at [241, 425] on button "›" at bounding box center [241, 427] width 18 height 18
click at [219, 462] on abbr "5" at bounding box center [217, 461] width 4 height 7
type input "2025-09-05"
type input "5"
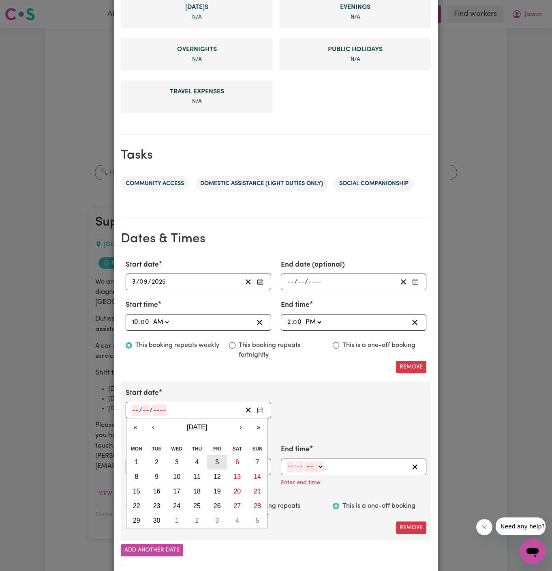
type input "9"
type input "2025"
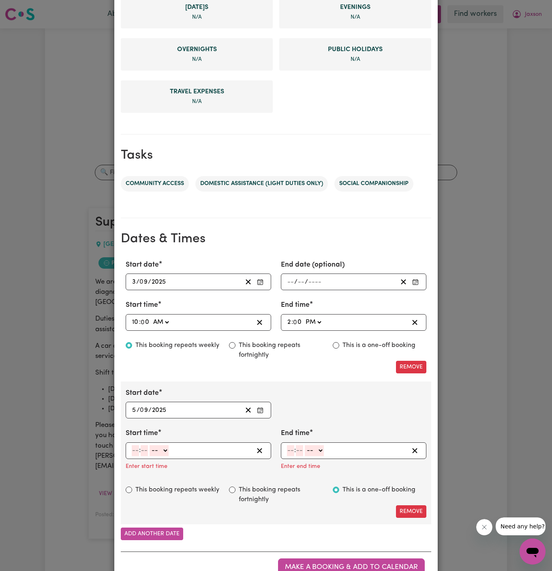
click at [135, 449] on input "number" at bounding box center [135, 450] width 7 height 11
type input "10"
type input "00"
click at [167, 449] on select "-- AM PM" at bounding box center [160, 450] width 19 height 11
select select "am"
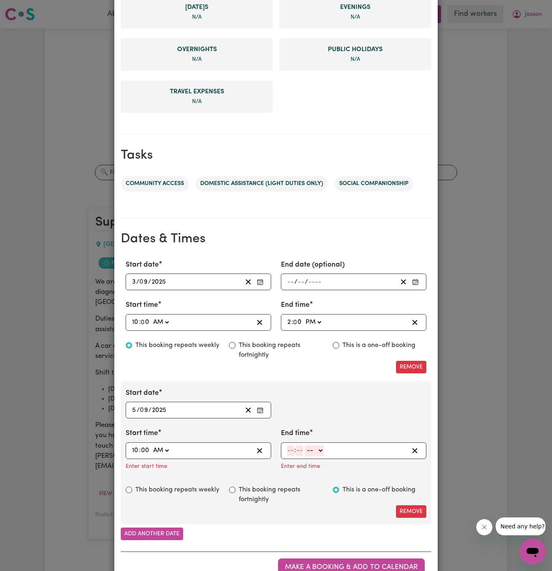
click at [151, 445] on select "-- AM PM" at bounding box center [160, 450] width 19 height 11
type input "10:00"
type input "0"
click at [291, 445] on input "number" at bounding box center [290, 450] width 7 height 11
type input "3"
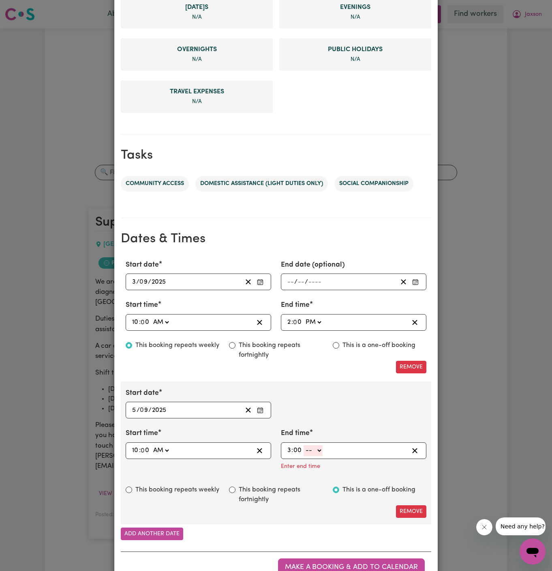
type input "00"
click at [320, 451] on select "-- AM PM" at bounding box center [313, 450] width 19 height 11
select select "pm"
click at [304, 445] on select "-- AM PM" at bounding box center [313, 450] width 19 height 11
type input "15:00"
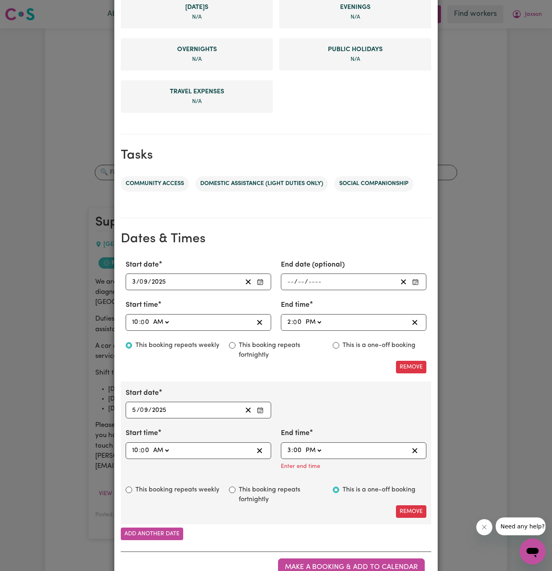
type input "0"
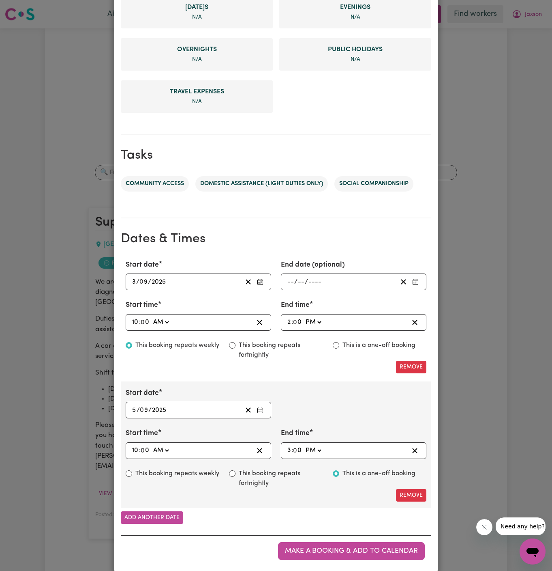
click at [192, 465] on div "Start date 2025-09-05 5 / 0 9 / 2025 « ‹ September 2025 › » Mon Tue Wed Thu Fri…" at bounding box center [276, 444] width 311 height 127
click at [198, 468] on label "This booking repeats weekly" at bounding box center [177, 473] width 84 height 10
click at [132, 470] on input "This booking repeats weekly" at bounding box center [129, 473] width 6 height 6
radio input "true"
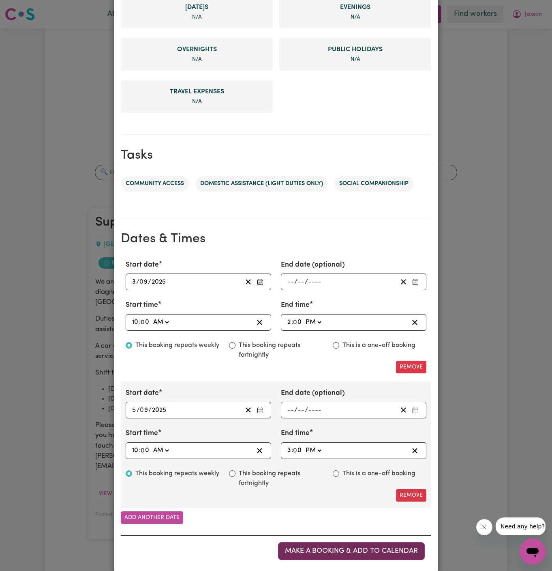
click at [352, 547] on span "Make a booking & add to calendar" at bounding box center [351, 550] width 133 height 7
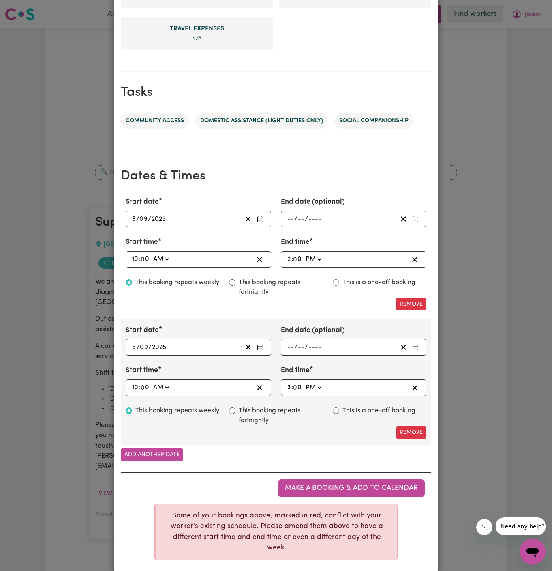
scroll to position [0, 0]
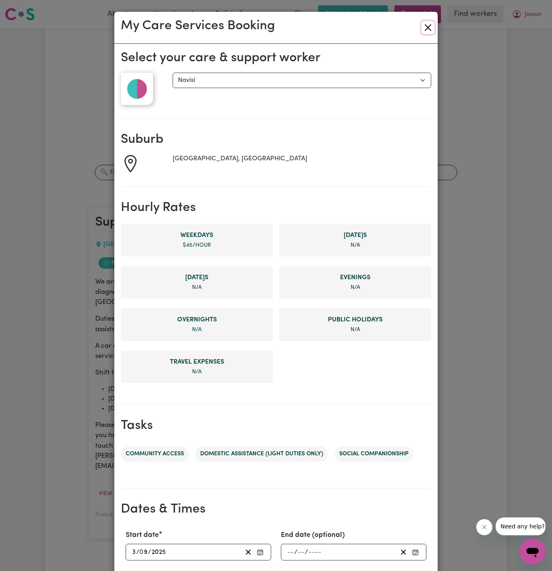
click at [429, 29] on button "Close" at bounding box center [428, 27] width 13 height 13
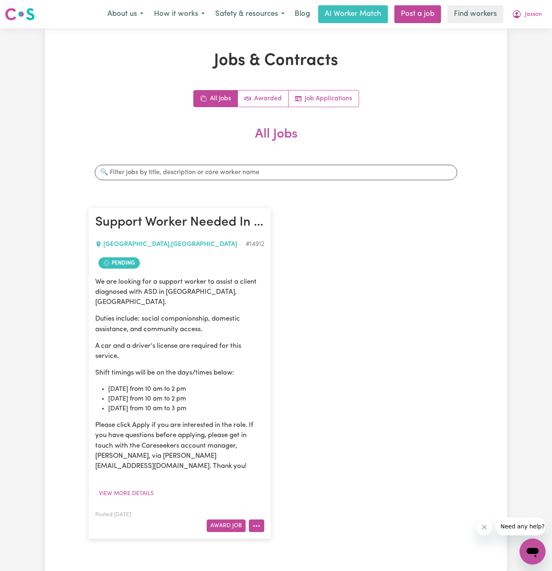
click at [261, 519] on button "More options" at bounding box center [256, 525] width 15 height 13
click at [286, 418] on link "View/Edit Contract" at bounding box center [288, 426] width 79 height 16
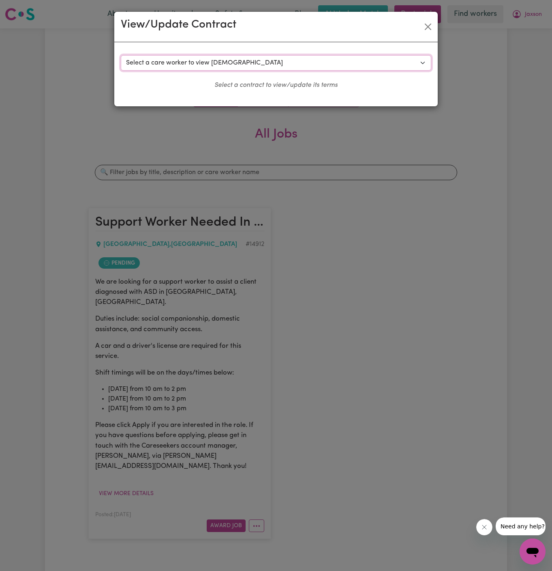
click at [218, 62] on select "Select a care worker to view contract #10561 - jack (contract pending) #10562 -…" at bounding box center [276, 62] width 311 height 15
select select "10173"
click at [121, 55] on select "Select a care worker to view contract #10561 - jack (contract pending) #10562 -…" at bounding box center [276, 62] width 311 height 15
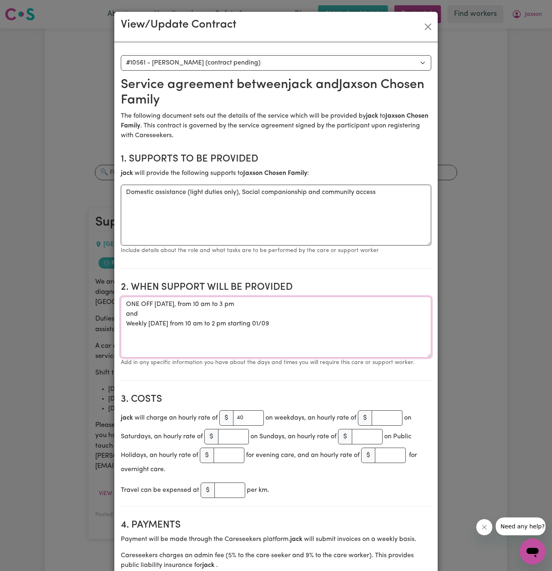
click at [181, 303] on textarea "ONE OFF Friday 28 August 2025, from 10 am to 3 pm and Weekly Monday from 10 am …" at bounding box center [276, 326] width 311 height 61
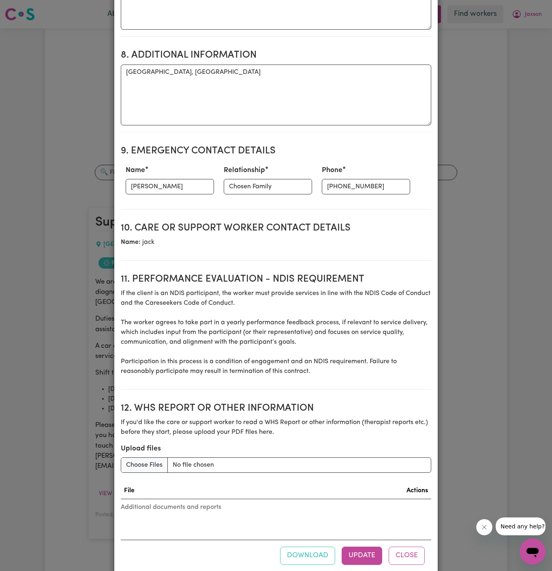
scroll to position [820, 0]
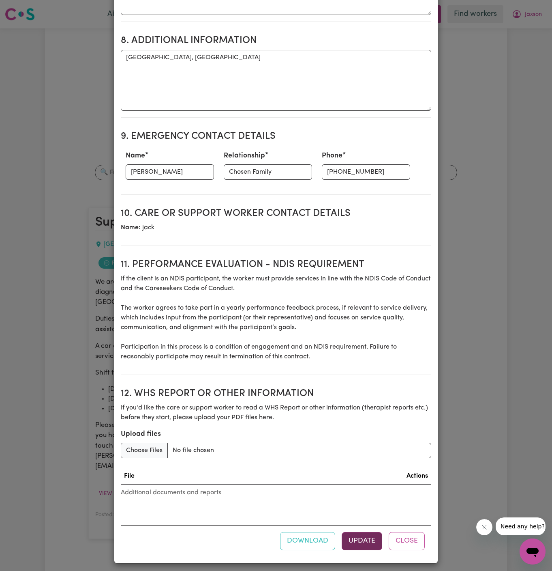
type textarea "ONE OFF Friday 29 August 2025, from 10 am to 3 pm and Weekly Monday from 10 am …"
click at [370, 532] on button "Update" at bounding box center [362, 541] width 41 height 18
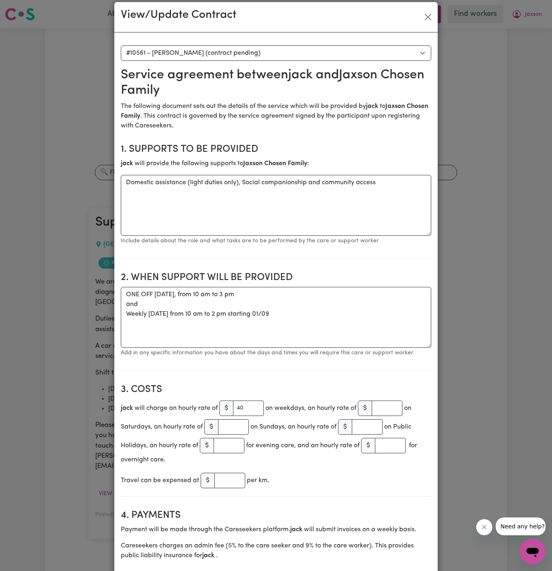
scroll to position [0, 0]
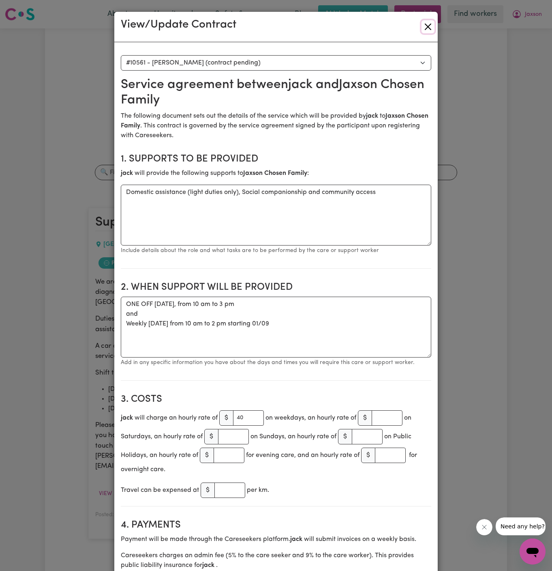
click at [429, 23] on button "Close" at bounding box center [428, 26] width 13 height 13
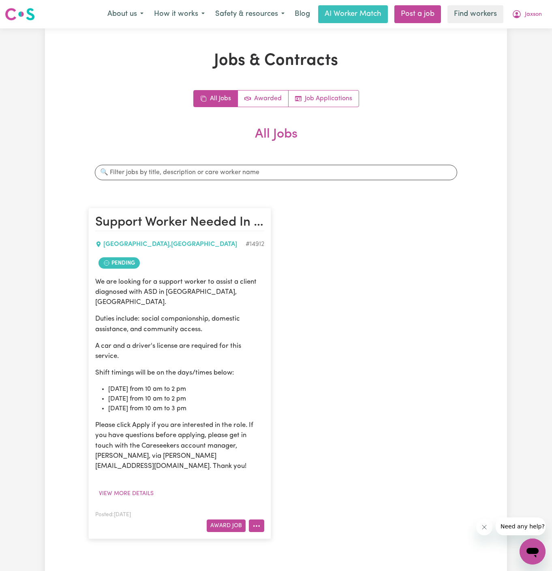
click at [252, 519] on button "More options" at bounding box center [256, 525] width 15 height 13
click at [289, 418] on link "View/Edit Contract" at bounding box center [288, 426] width 79 height 16
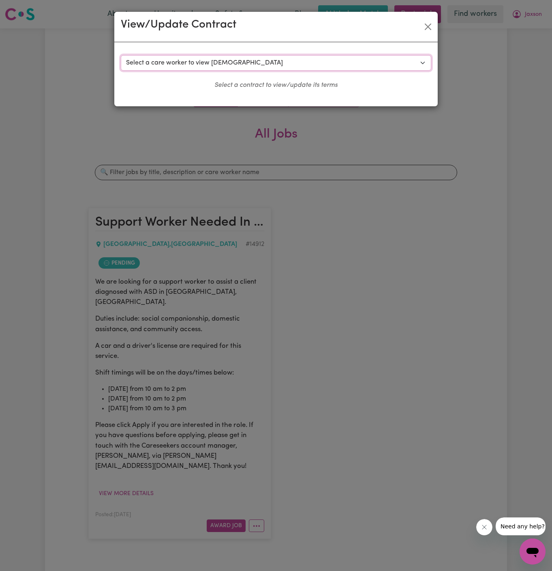
click at [256, 64] on select "Select a care worker to view contract #10561 - jack k (contract pending) #10562…" at bounding box center [276, 62] width 311 height 15
select select "10174"
click at [121, 55] on select "Select a care worker to view contract #10561 - jack k (contract pending) #10562…" at bounding box center [276, 62] width 311 height 15
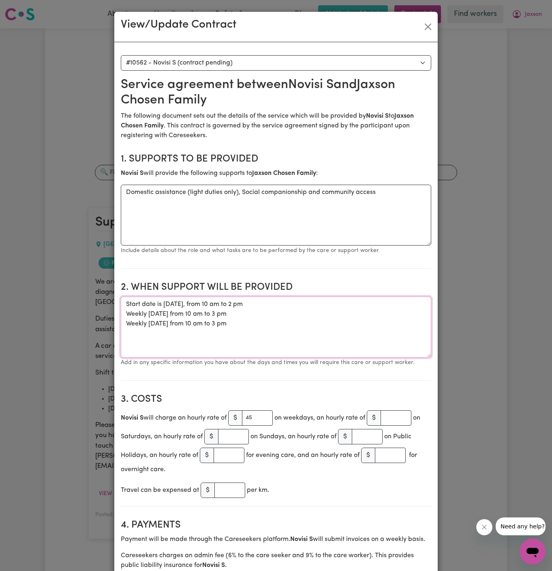
click at [239, 313] on textarea "Start date is Wednesday, 03 September 2025, from 10 am to 2 pm Weekly on Wednes…" at bounding box center [276, 326] width 311 height 61
click at [272, 325] on textarea "Start date is Wednesday, 03 September 2025, from 10 am to 2 pm Weekly on Wednes…" at bounding box center [276, 326] width 311 height 61
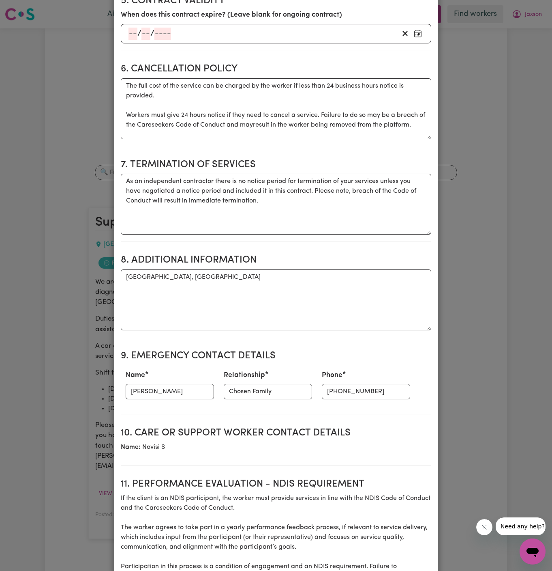
scroll to position [820, 0]
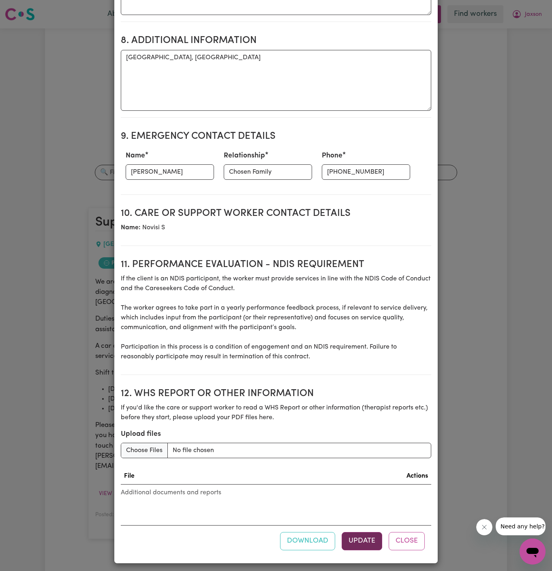
type textarea "Start date is Wednesday, 03 September 2025, from 10 am to 2 pm Weekly on Wednes…"
click at [365, 537] on button "Update" at bounding box center [362, 541] width 41 height 18
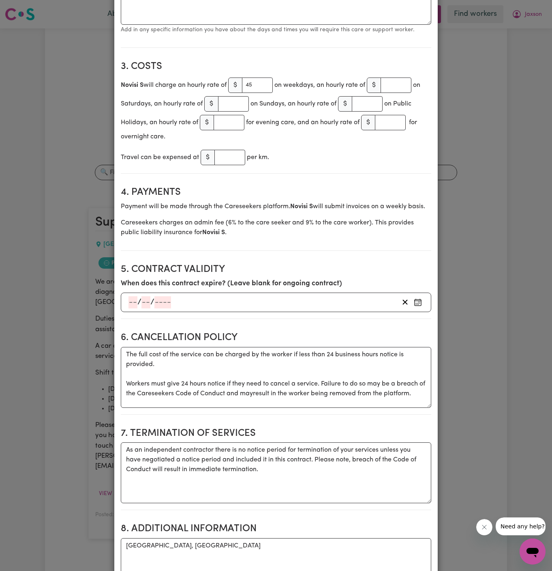
scroll to position [0, 0]
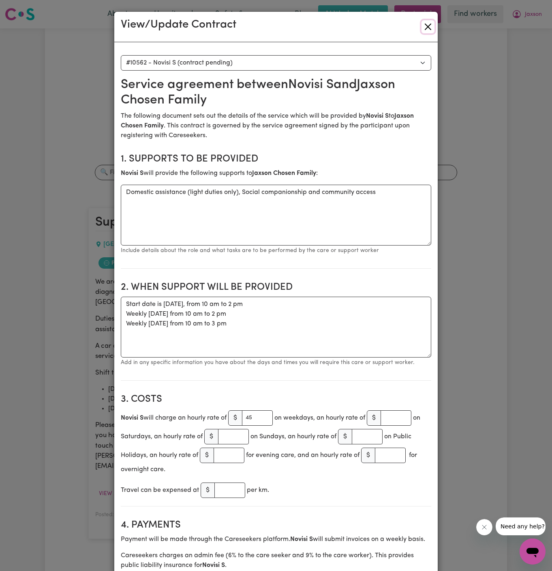
click at [429, 31] on button "Close" at bounding box center [428, 26] width 13 height 13
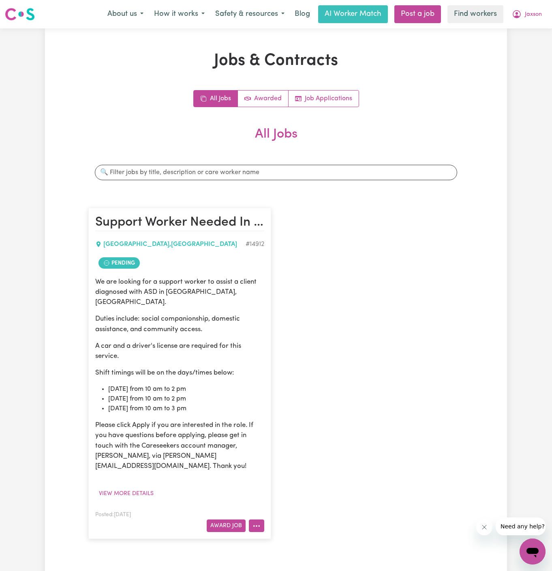
click at [261, 519] on button "More options" at bounding box center [256, 525] width 15 height 13
click at [294, 418] on link "View/Edit Contract" at bounding box center [288, 426] width 79 height 16
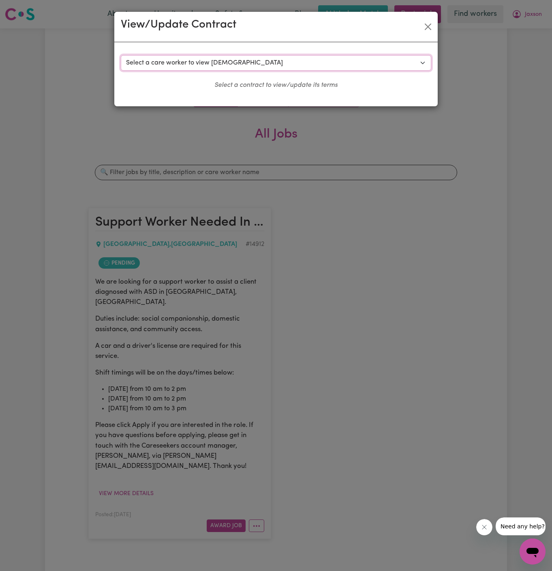
click at [273, 59] on select "Select a care worker to view contract #10561 - jack k (contract pending) #10562…" at bounding box center [276, 62] width 311 height 15
select select "10173"
click at [121, 55] on select "Select a care worker to view contract #10561 - jack k (contract pending) #10562…" at bounding box center [276, 62] width 311 height 15
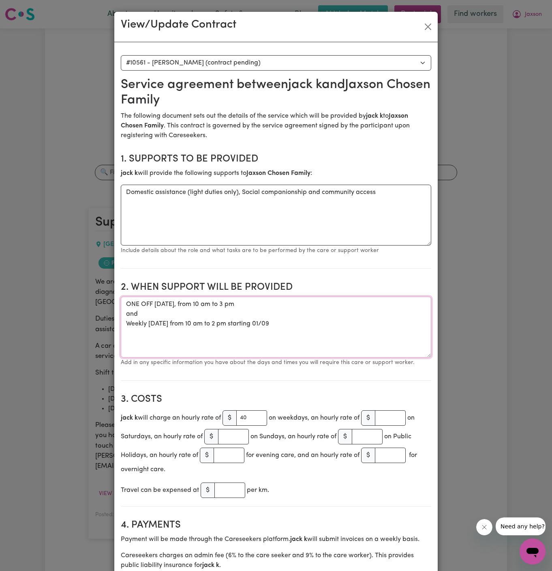
click at [249, 312] on textarea "ONE OFF Friday 29 August 2025, from 10 am to 3 pm and Weekly Monday from 10 am …" at bounding box center [276, 326] width 311 height 61
drag, startPoint x: 283, startPoint y: 325, endPoint x: 126, endPoint y: 303, distance: 158.9
click at [126, 303] on textarea "ONE OFF Friday 29 August 2025, from 10 am to 3 pm and Weekly Monday from 10 am …" at bounding box center [276, 326] width 311 height 61
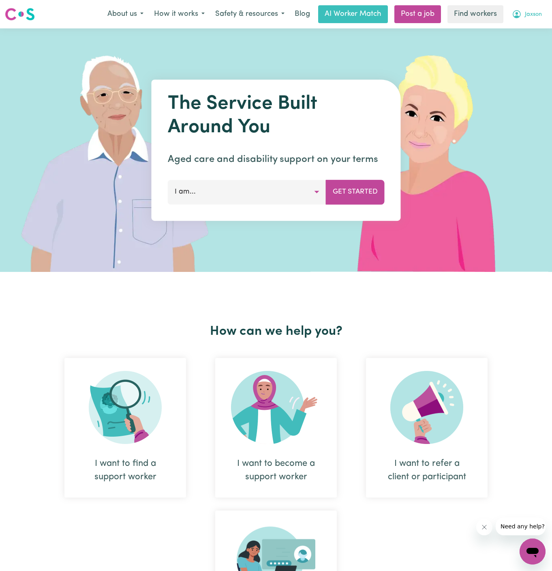
click at [533, 13] on span "Jaxson" at bounding box center [533, 14] width 17 height 9
click at [521, 47] on link "Logout" at bounding box center [515, 46] width 64 height 15
click at [536, 19] on link "Login" at bounding box center [533, 14] width 28 height 18
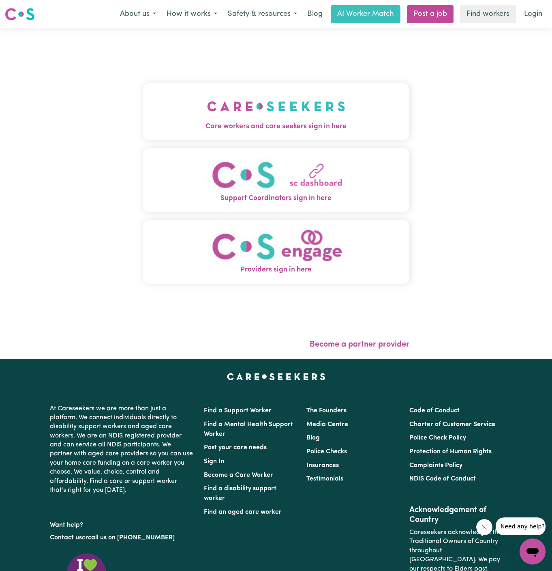
click at [320, 112] on button "Care workers and care seekers sign in here" at bounding box center [276, 111] width 266 height 57
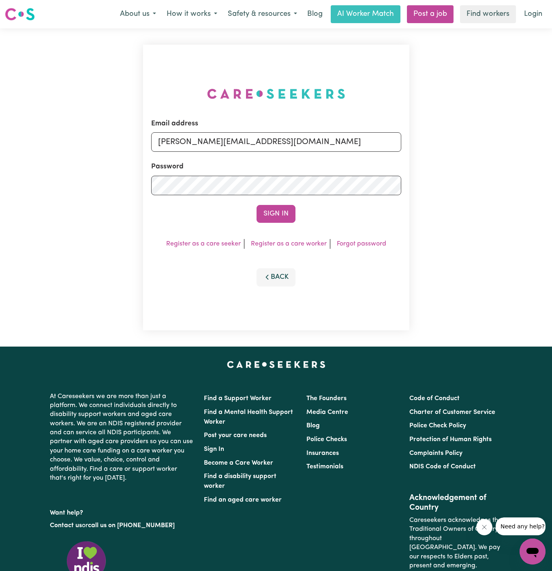
click at [335, 131] on div "Email address [PERSON_NAME][EMAIL_ADDRESS][DOMAIN_NAME]" at bounding box center [276, 134] width 250 height 33
click at [319, 141] on input "[PERSON_NAME][EMAIL_ADDRESS][DOMAIN_NAME]" at bounding box center [276, 141] width 250 height 19
drag, startPoint x: 200, startPoint y: 141, endPoint x: 506, endPoint y: 140, distance: 305.4
click at [506, 140] on div "Email address [EMAIL_ADDRESS][DOMAIN_NAME] Password Sign In Register as a care …" at bounding box center [276, 187] width 552 height 318
type input "superuser~[EMAIL_ADDRESS][DOMAIN_NAME]"
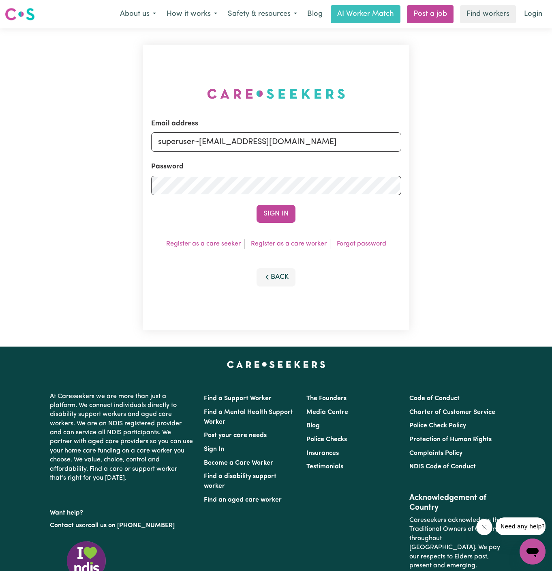
click at [257, 205] on button "Sign In" at bounding box center [276, 214] width 39 height 18
